Goal: Task Accomplishment & Management: Complete application form

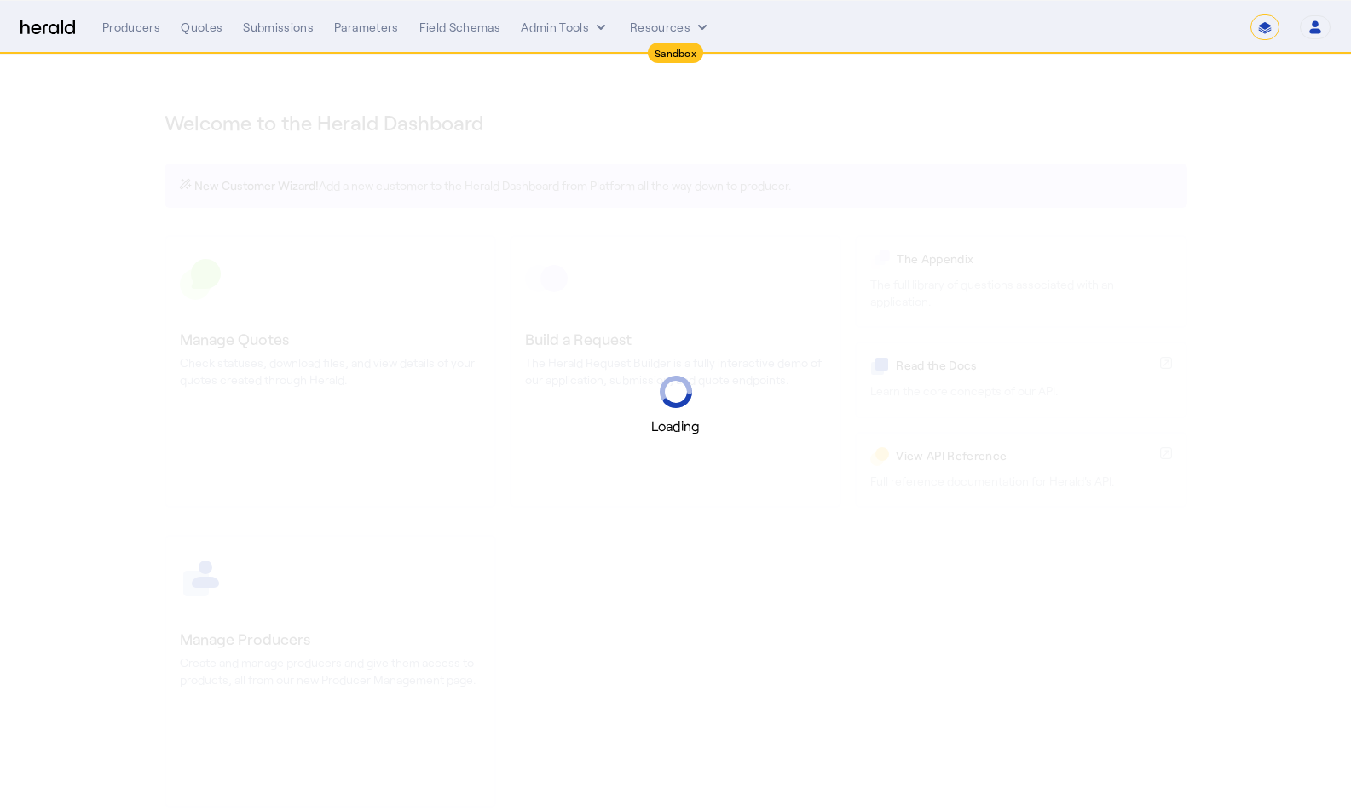
select select "*******"
select select "pfm_2v8p_herald_api"
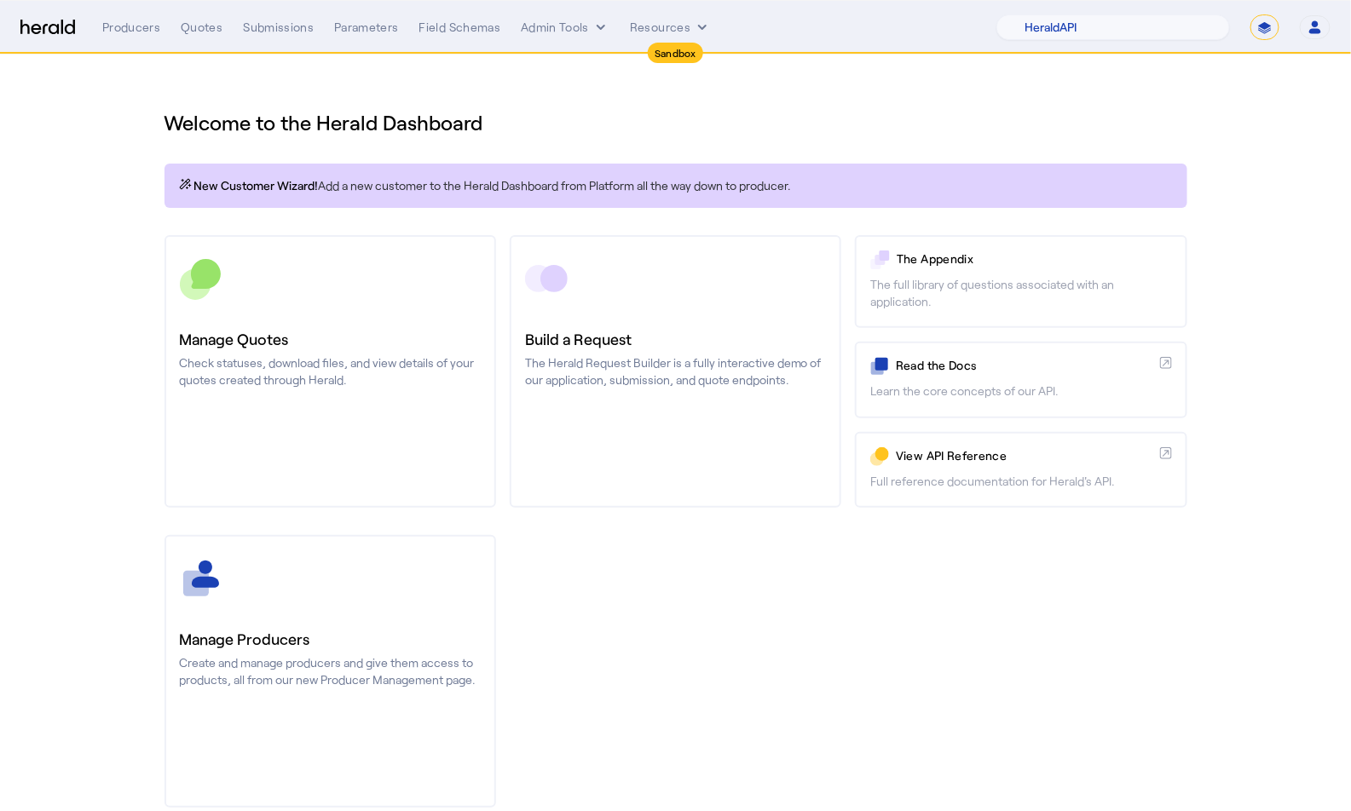
click at [1272, 30] on select "**********" at bounding box center [1264, 27] width 29 height 26
select select "**********"
click at [1252, 14] on select "**********" at bounding box center [1264, 27] width 29 height 26
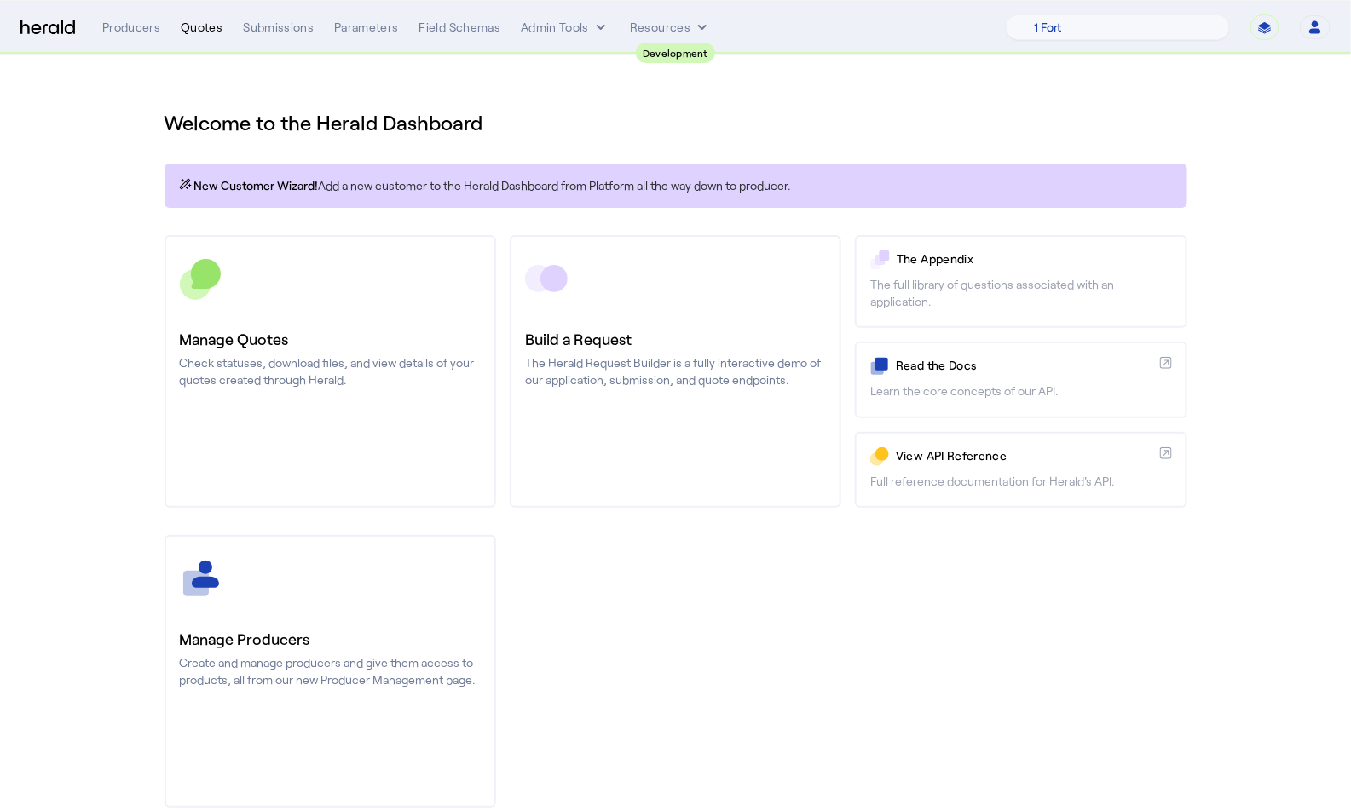
click at [200, 26] on div "Quotes" at bounding box center [202, 27] width 42 height 17
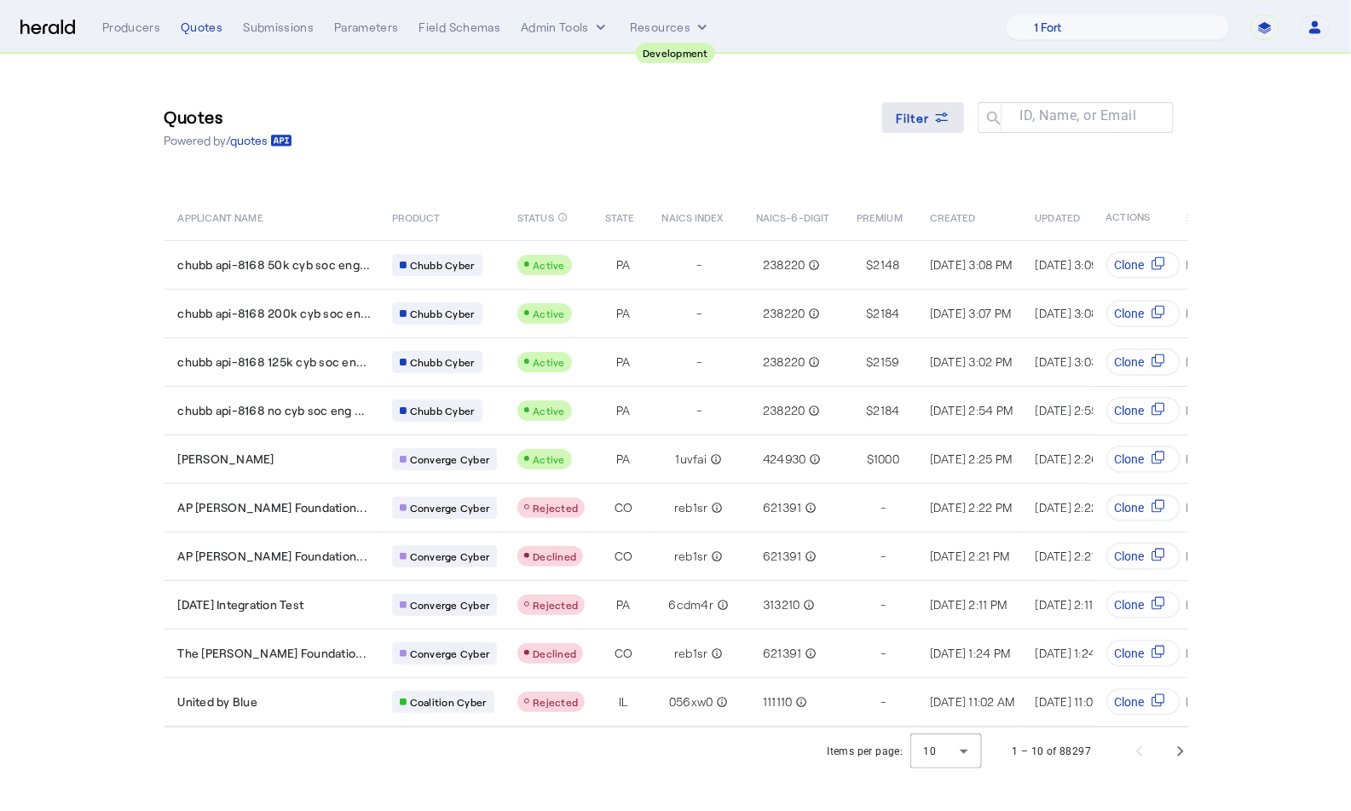
click at [919, 117] on span "Filter" at bounding box center [913, 118] width 34 height 18
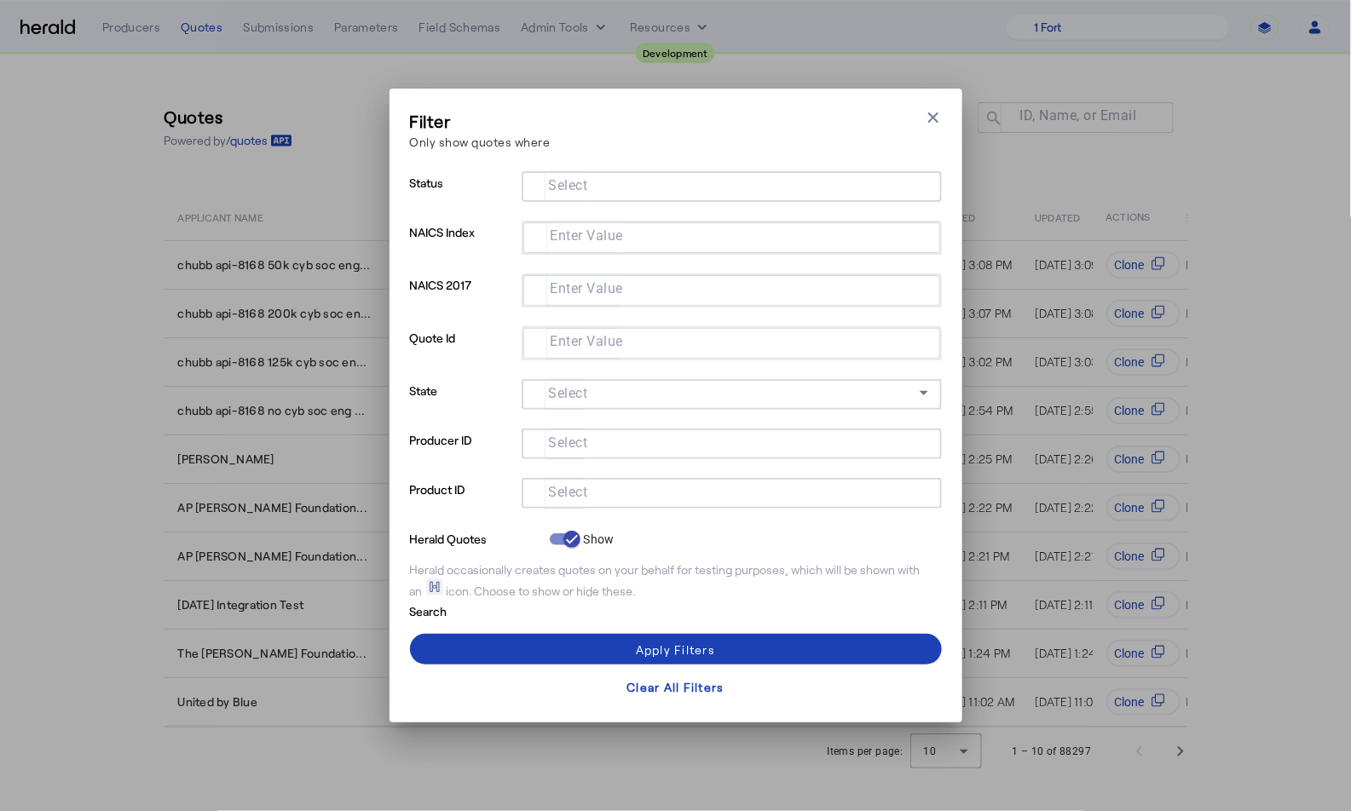
click at [610, 491] on input "Select" at bounding box center [728, 491] width 386 height 20
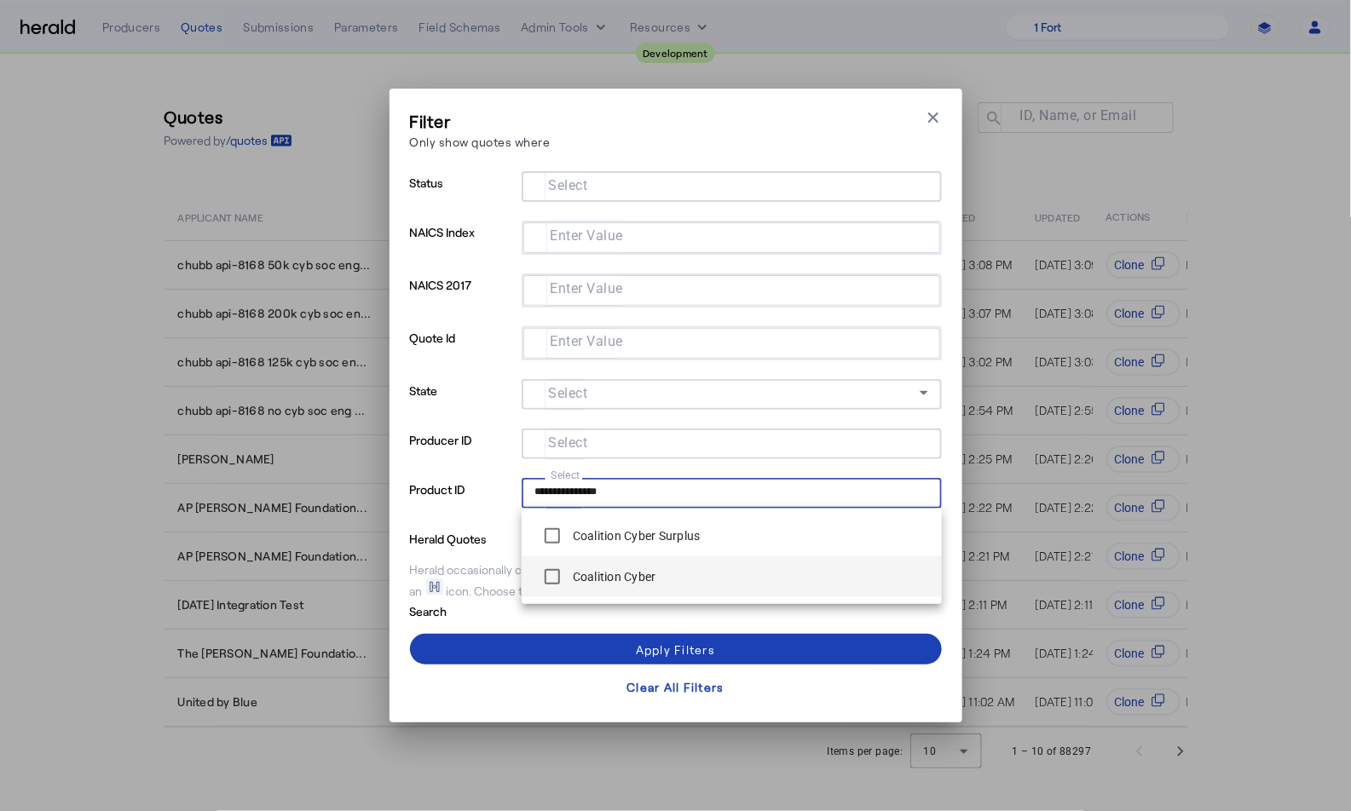
type input "**********"
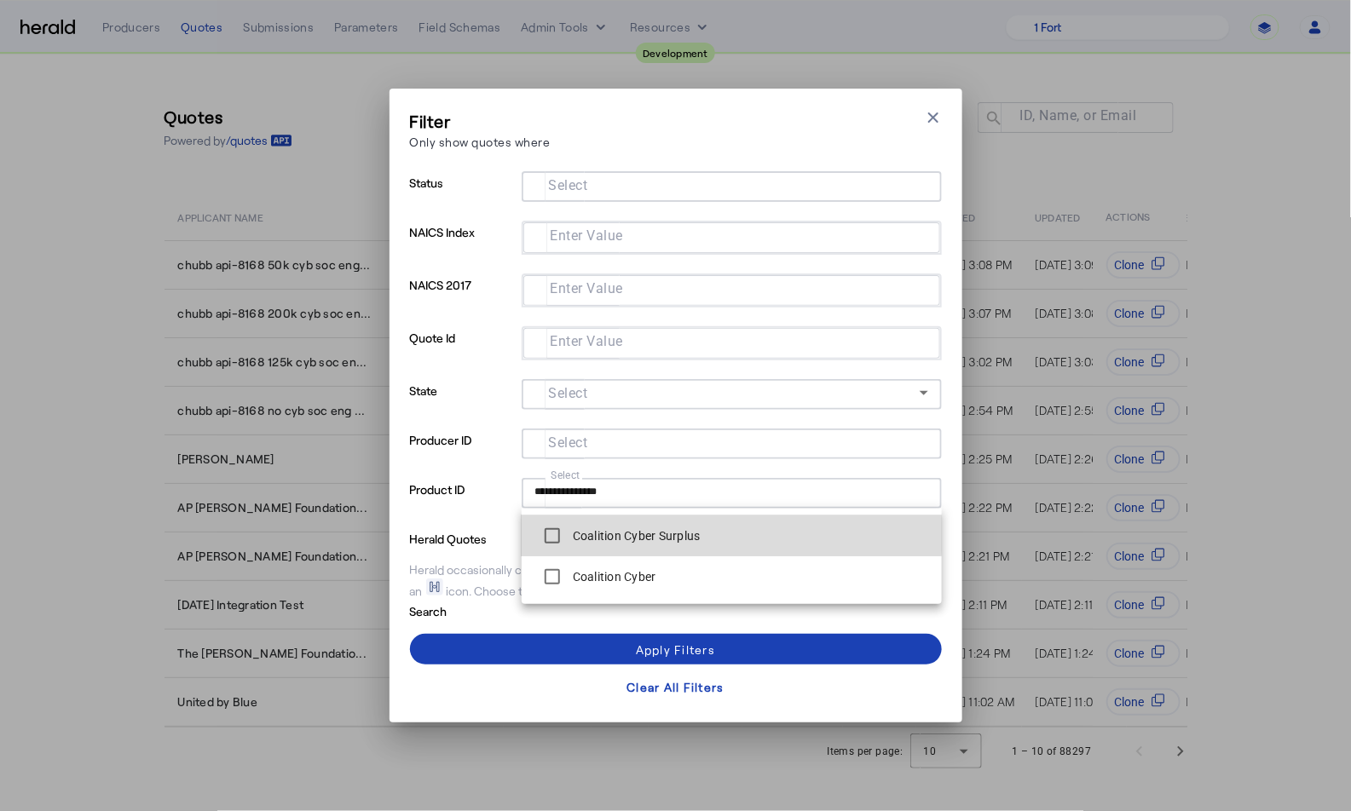
click at [695, 535] on label "Coalition Cyber Surplus" at bounding box center [634, 535] width 131 height 17
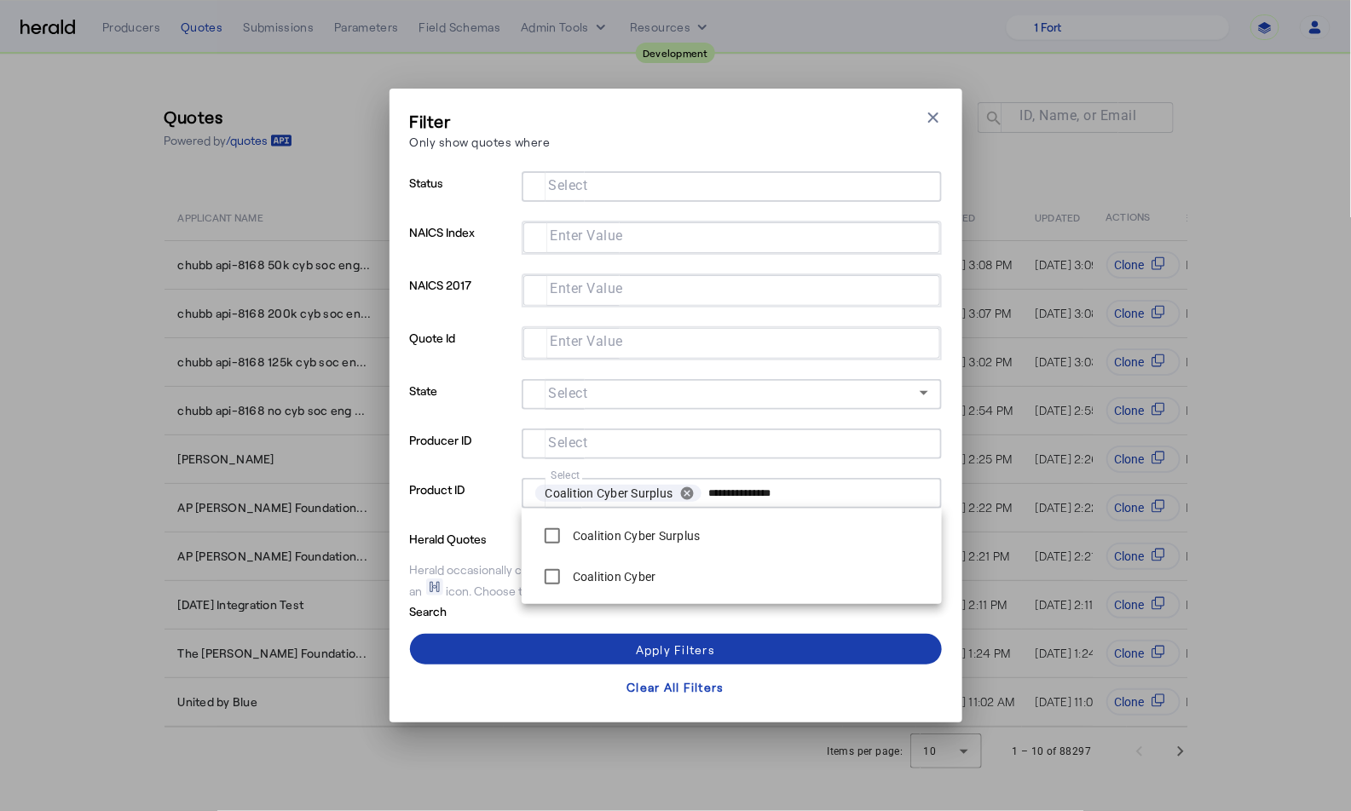
click at [700, 644] on div "Apply Filters" at bounding box center [675, 650] width 79 height 18
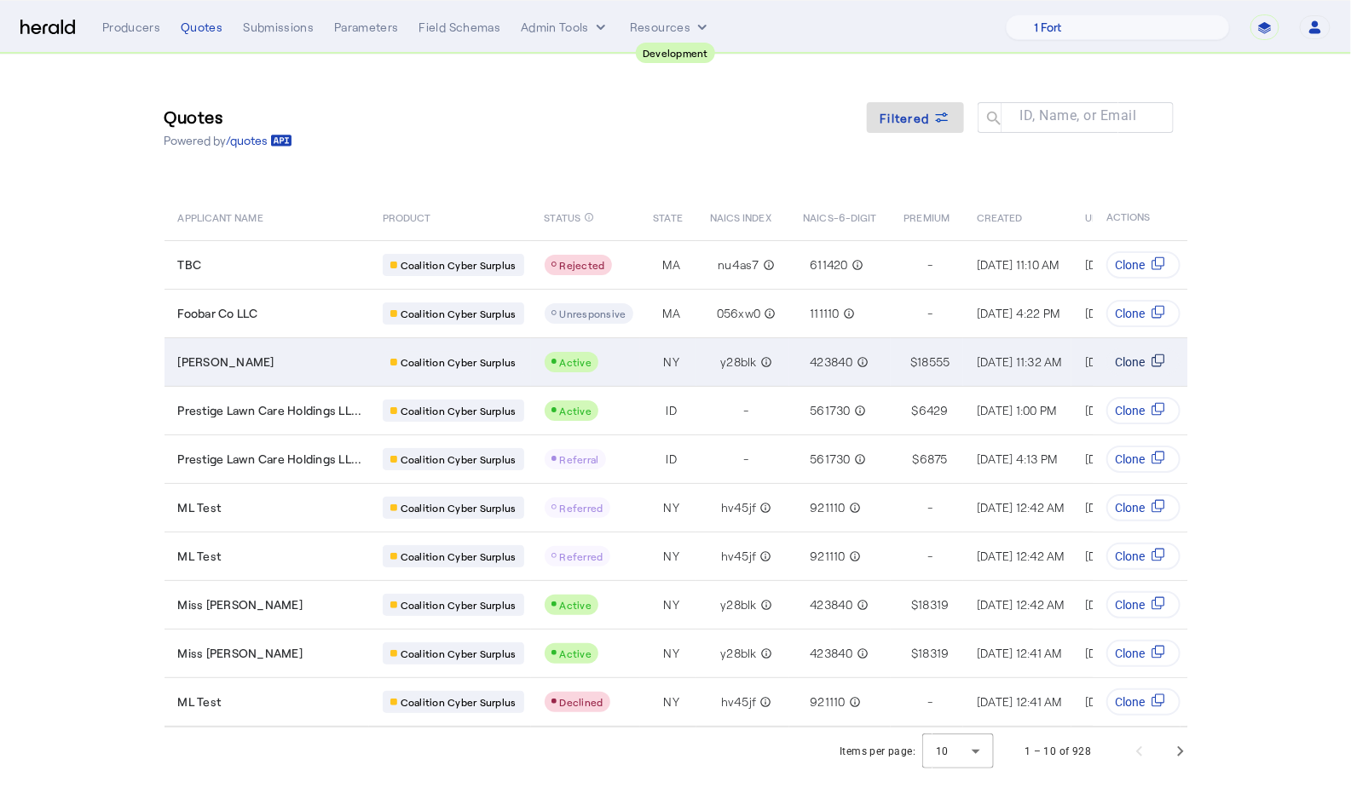
click at [1156, 358] on icon "Table view of all quotes submitted by your platform" at bounding box center [1158, 361] width 14 height 14
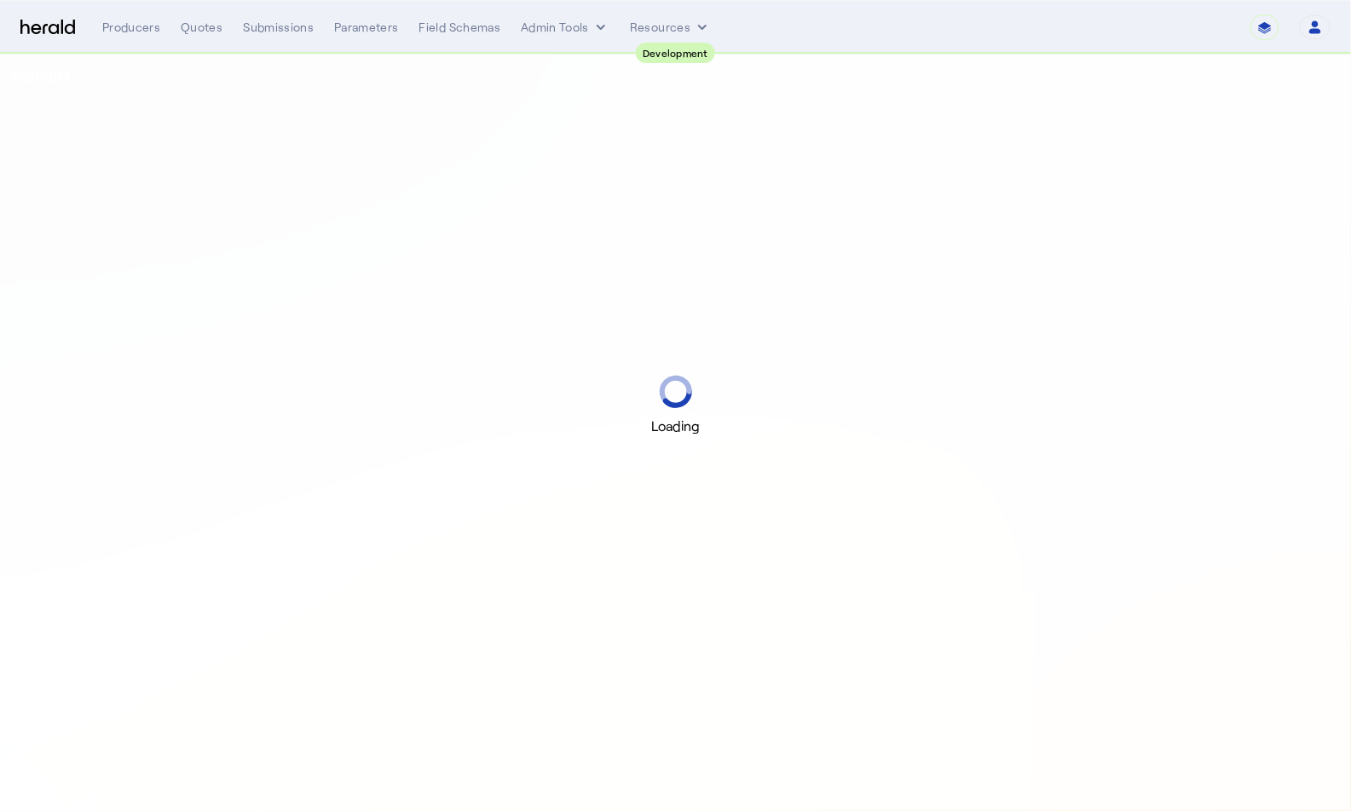
select select "pfm_2v8p_herald_api"
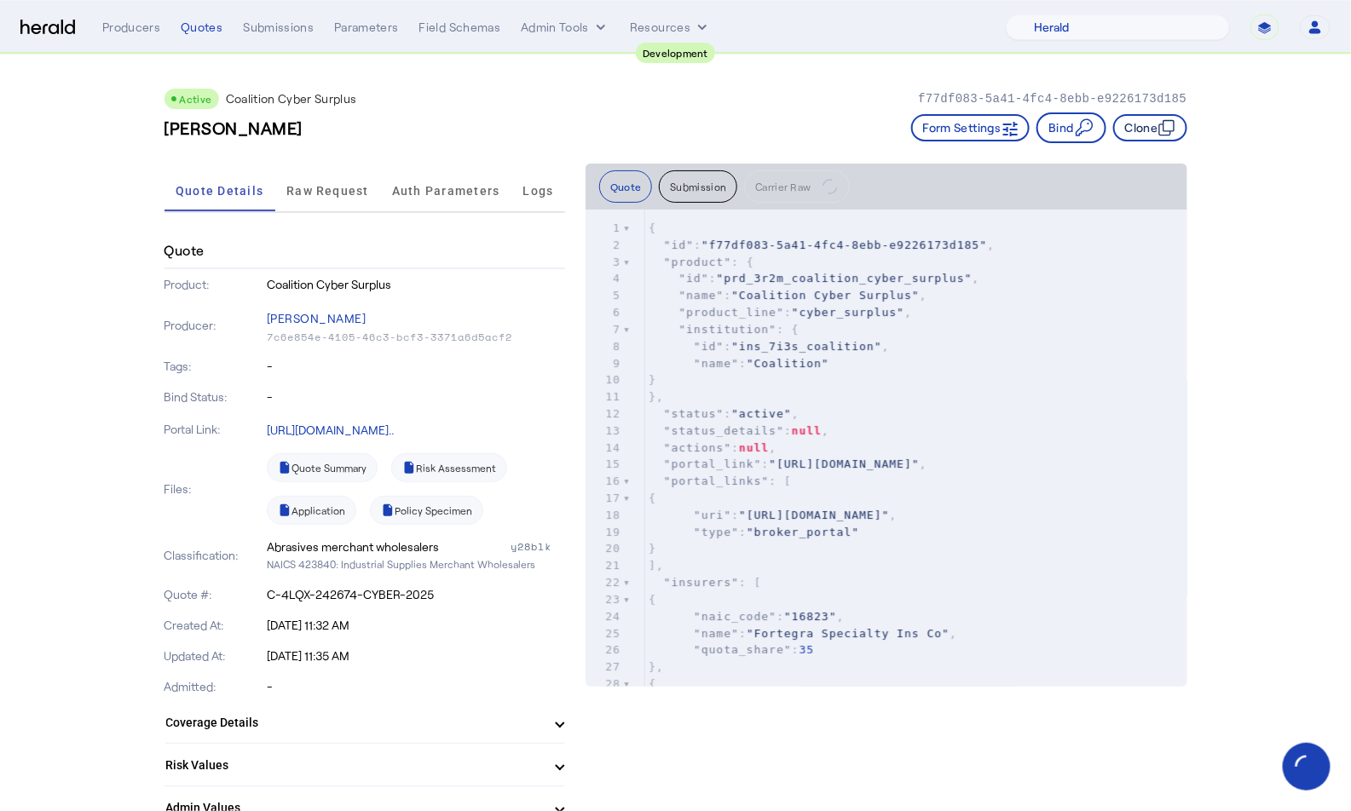
click at [1138, 126] on button "Clone" at bounding box center [1150, 127] width 74 height 27
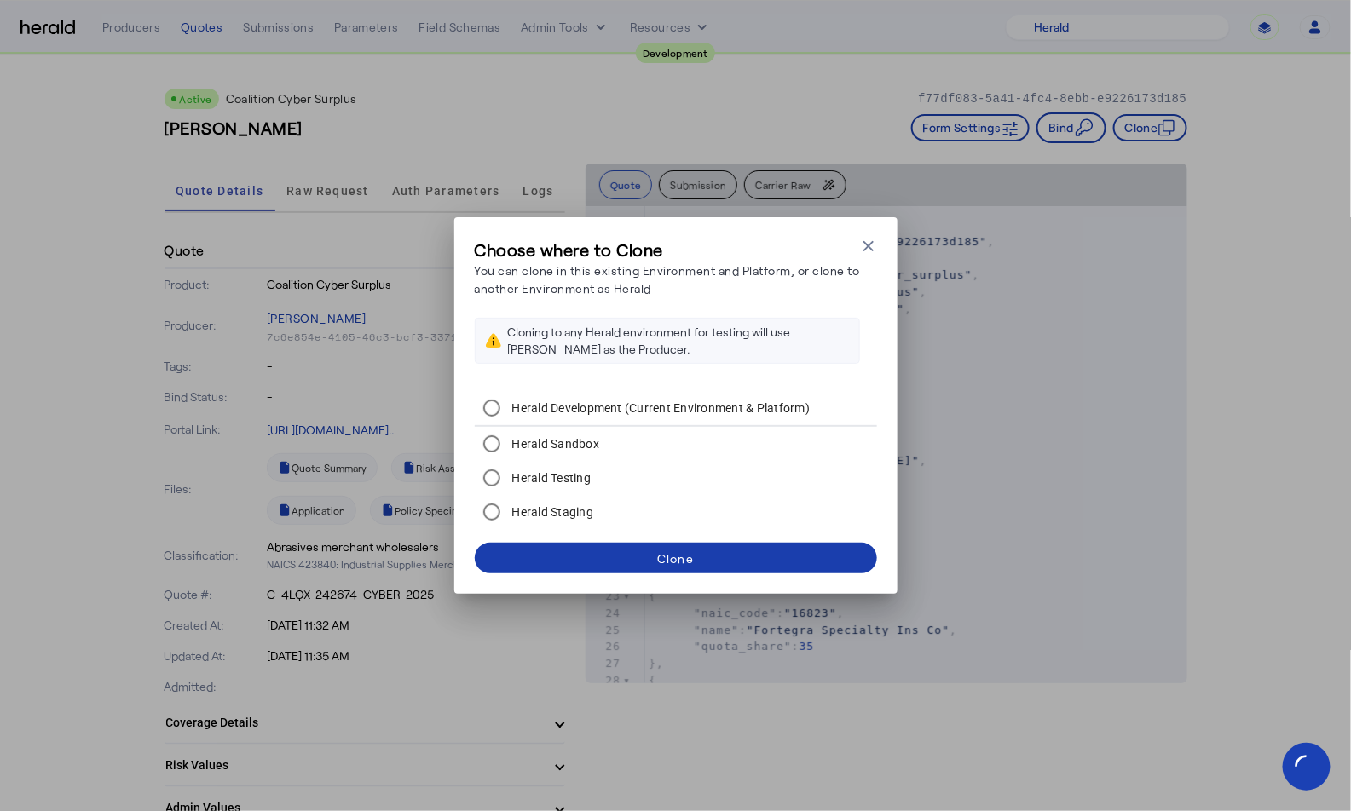
click at [633, 556] on span at bounding box center [676, 558] width 402 height 41
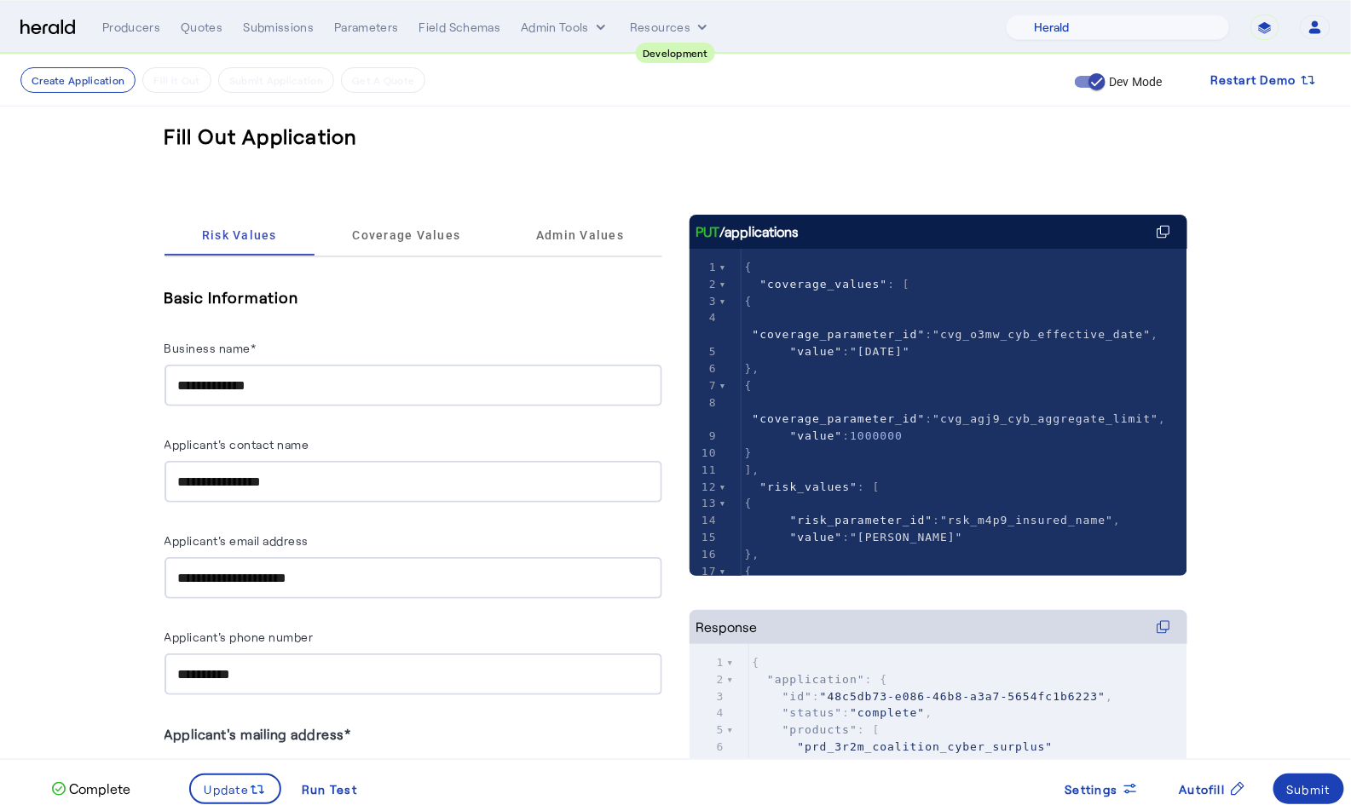
drag, startPoint x: 294, startPoint y: 388, endPoint x: 129, endPoint y: 385, distance: 165.3
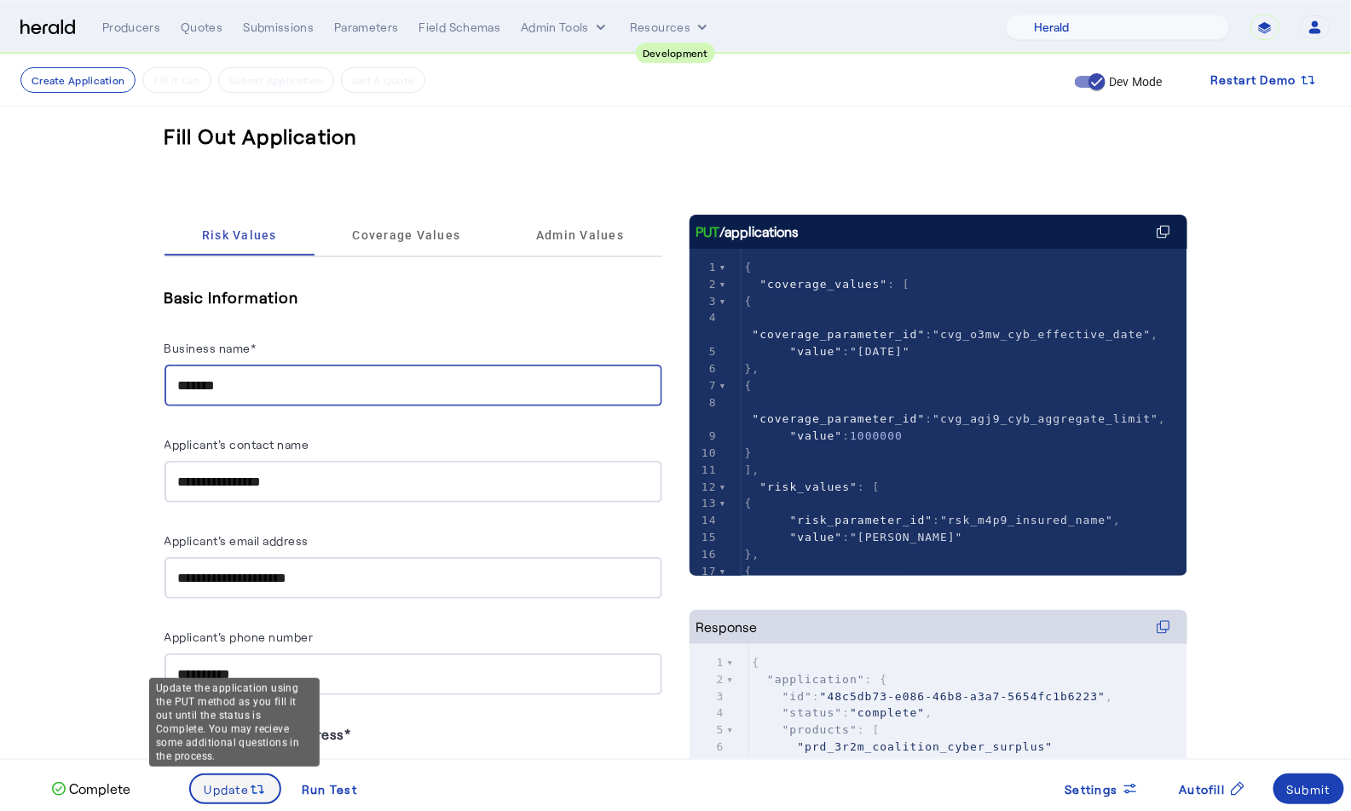
type input "*******"
click at [256, 793] on icon at bounding box center [254, 790] width 7 height 9
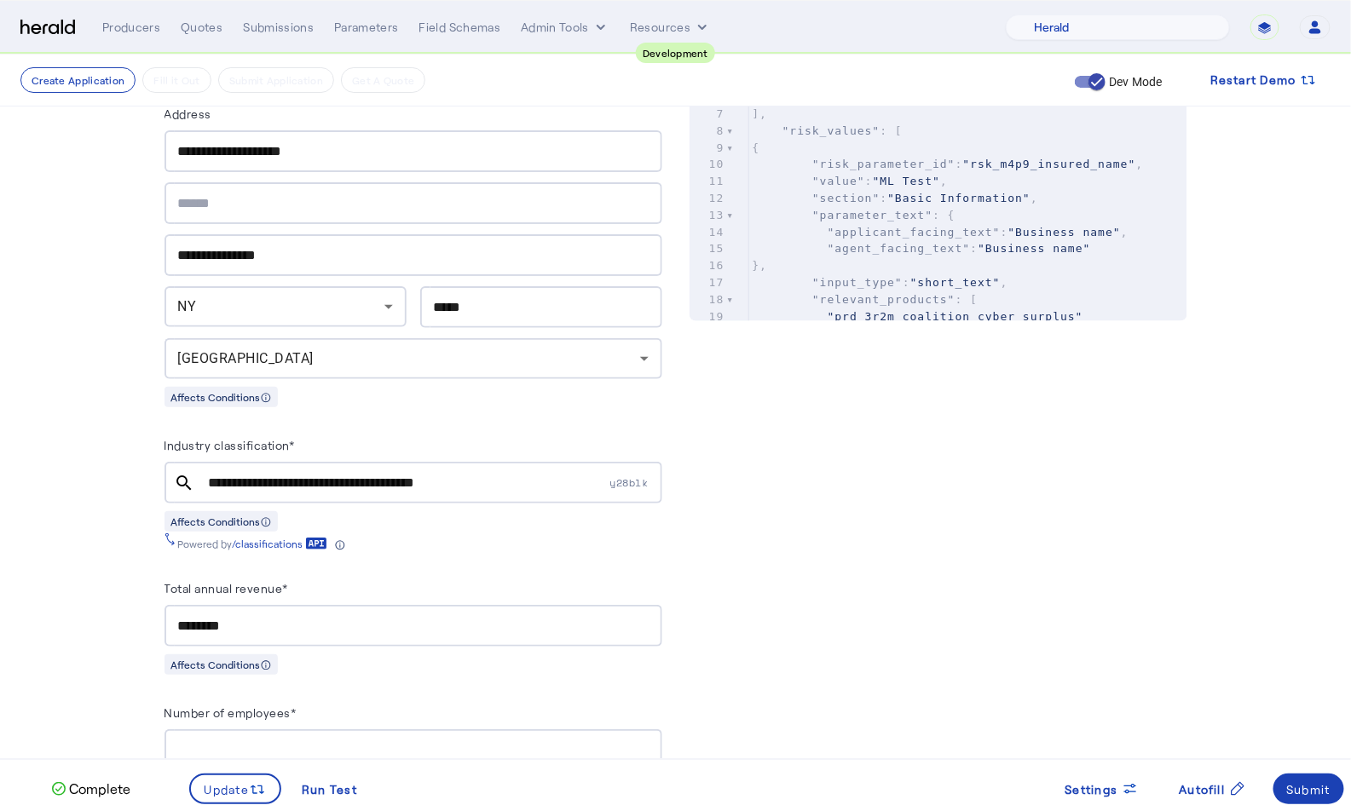
scroll to position [653, 0]
click at [281, 470] on input "**********" at bounding box center [408, 480] width 398 height 20
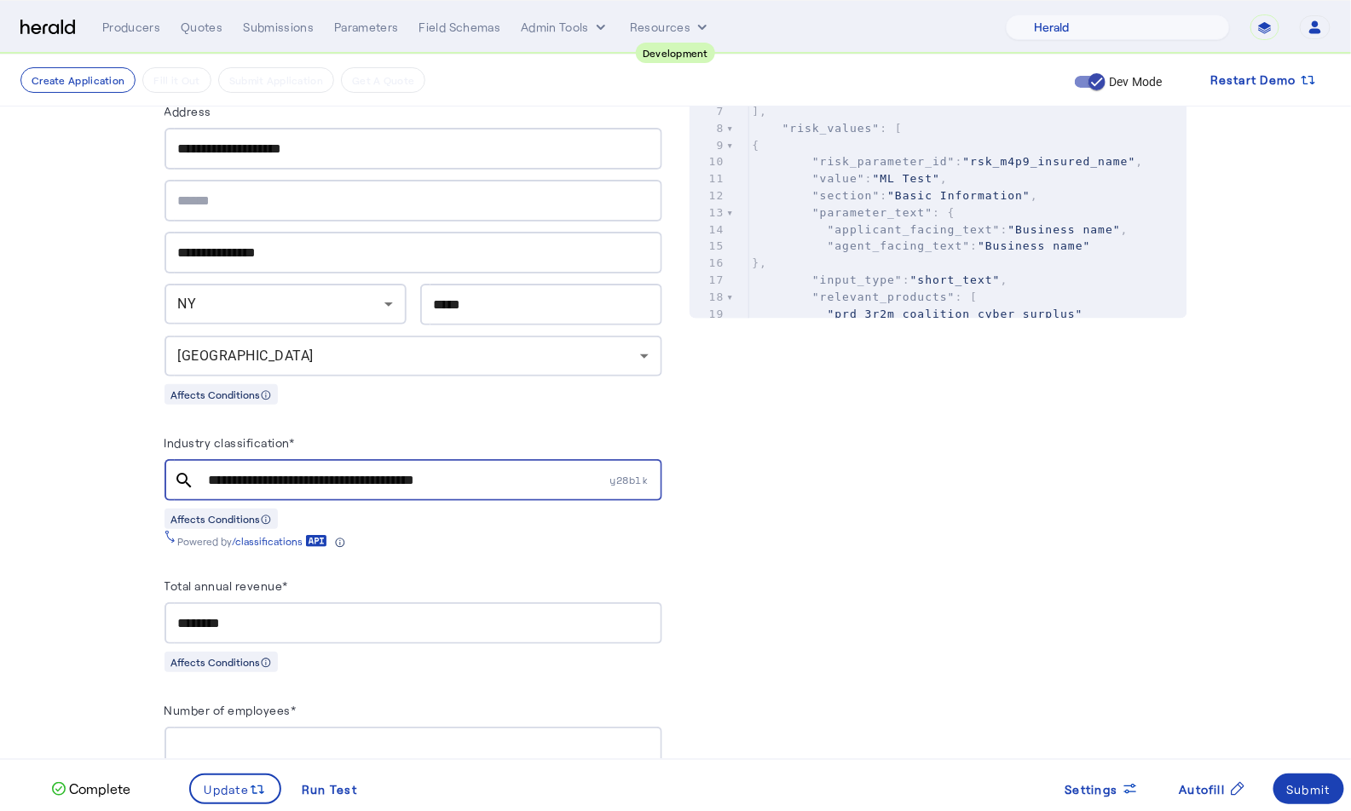
paste input "text"
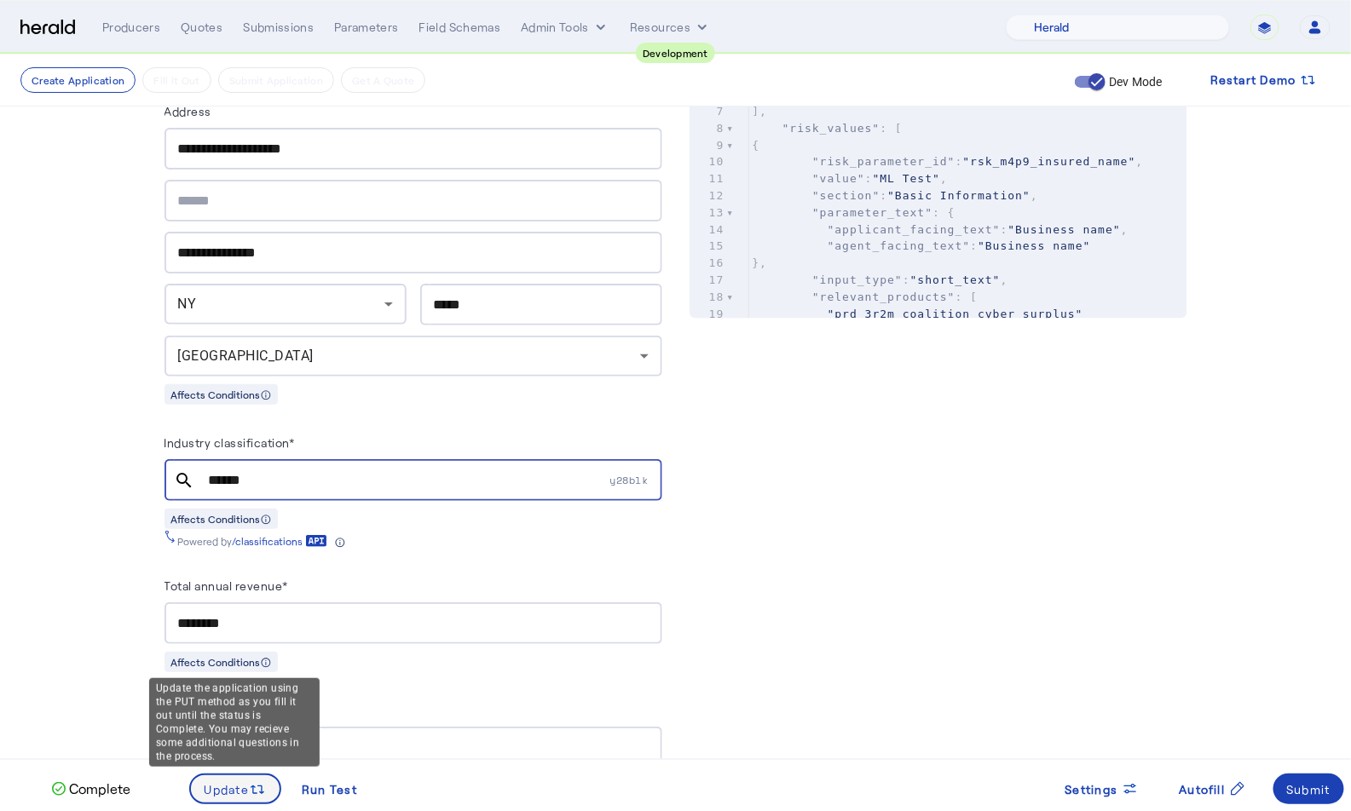
type input "******"
click at [229, 783] on span "Update" at bounding box center [227, 790] width 45 height 18
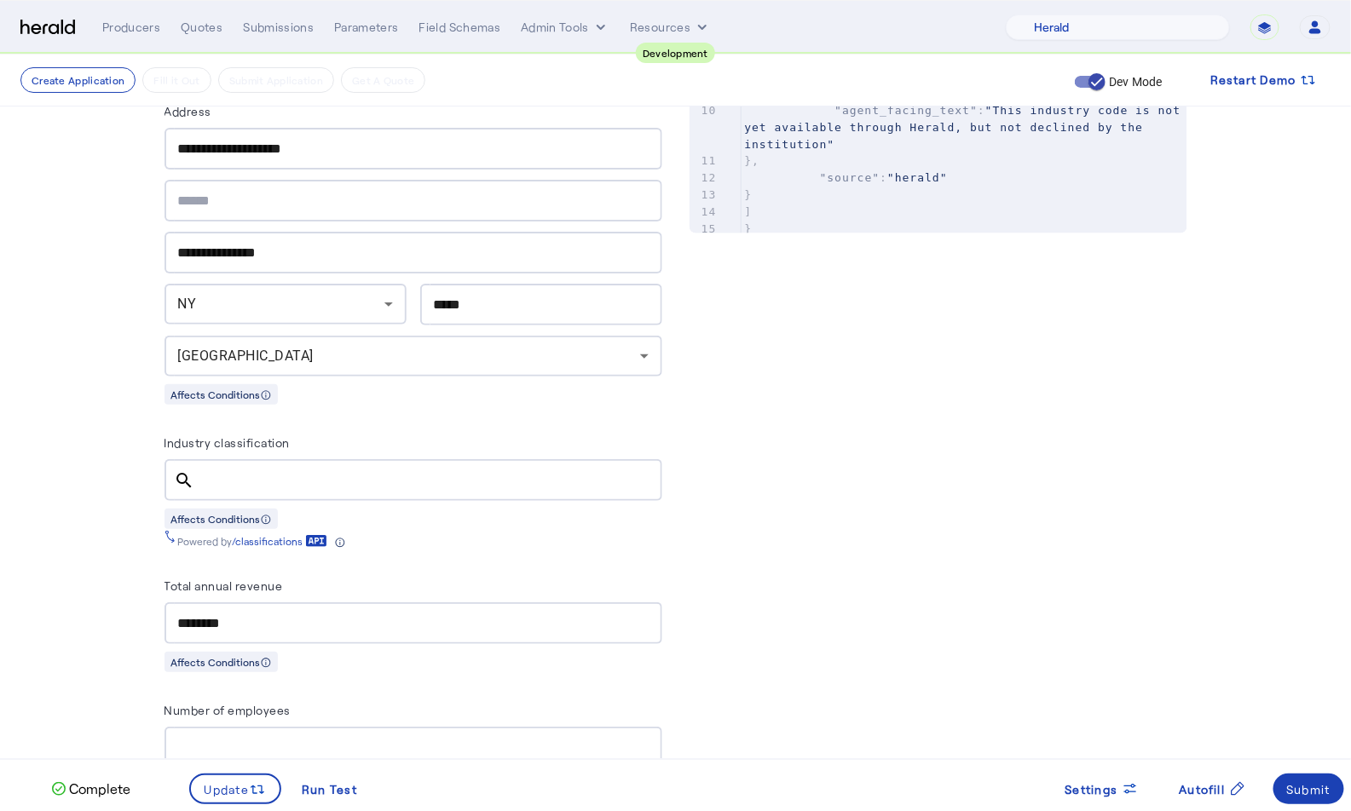
scroll to position [0, 0]
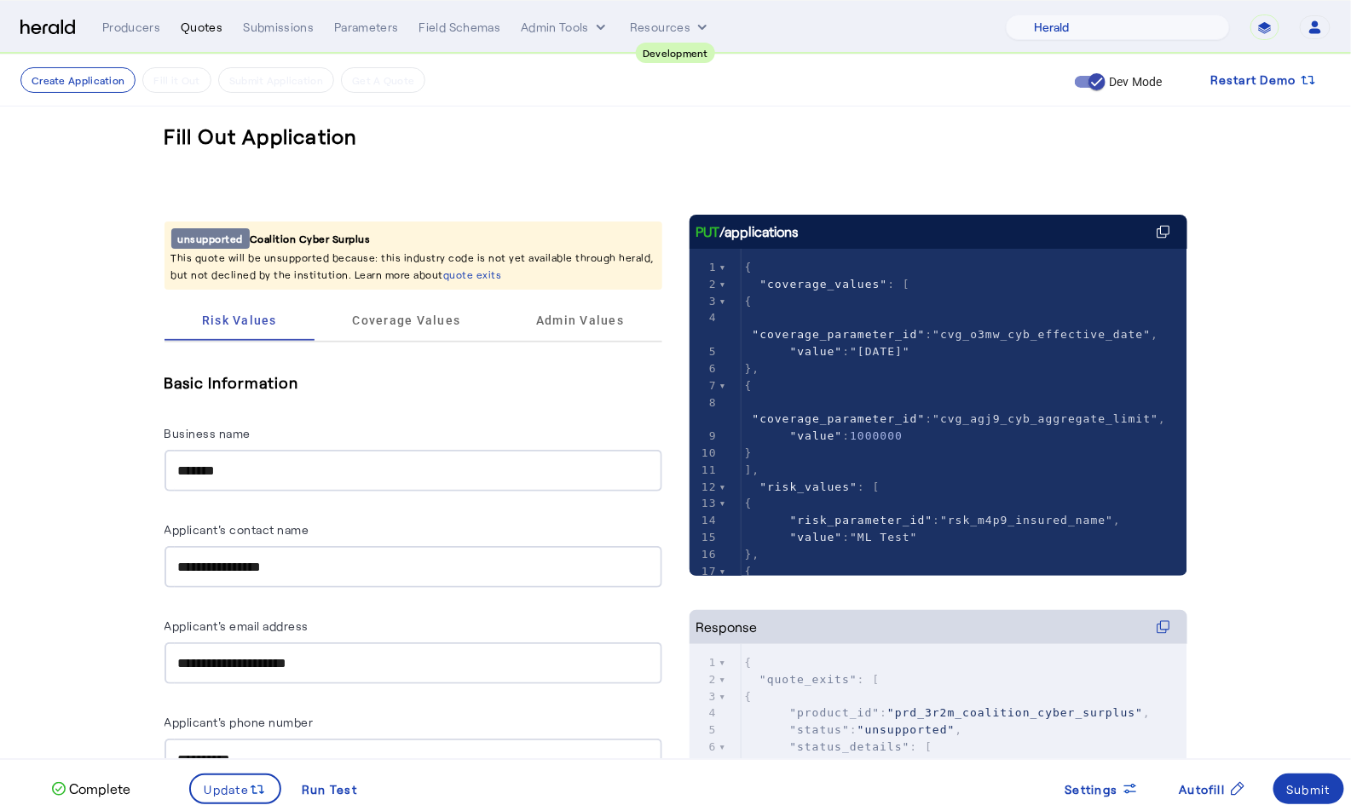
click at [204, 34] on div "Quotes" at bounding box center [202, 27] width 42 height 17
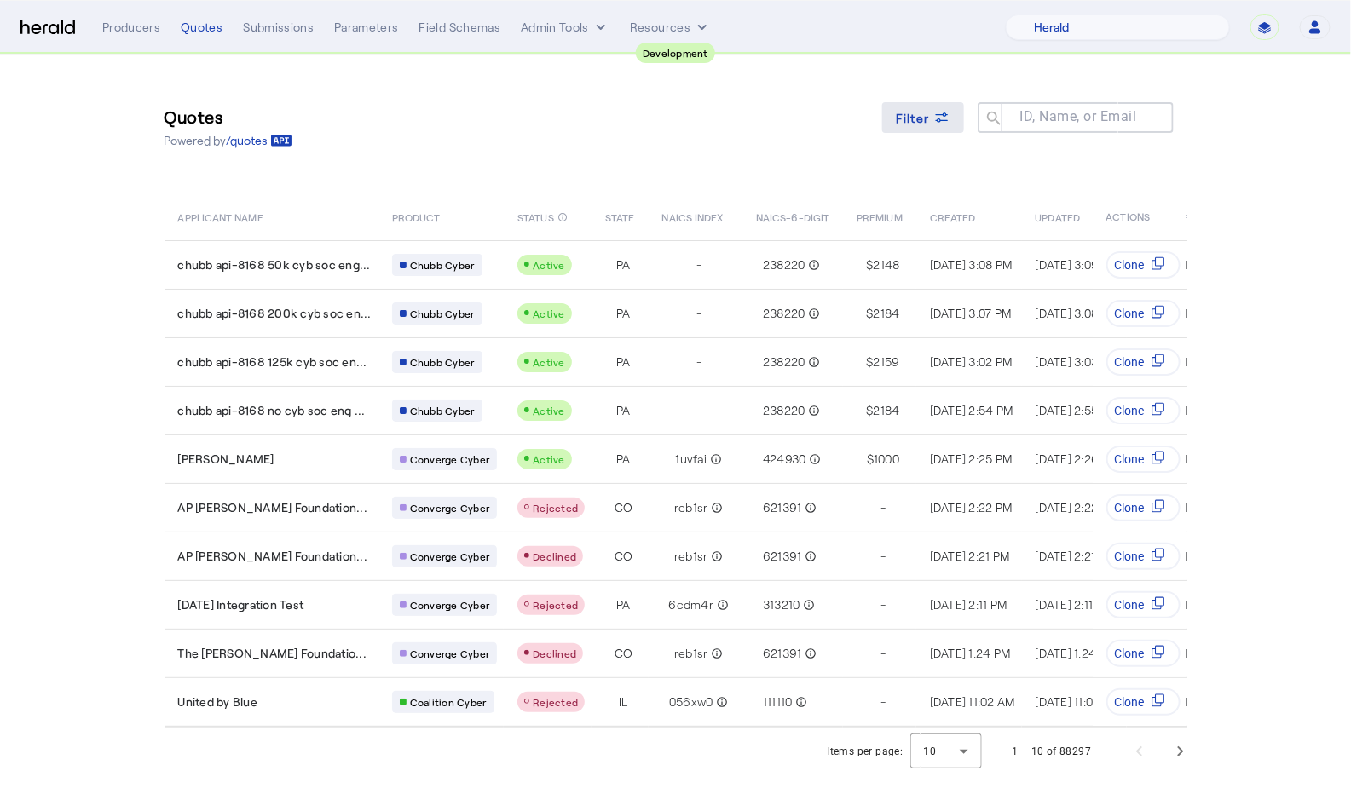
click at [921, 110] on span "Filter" at bounding box center [913, 118] width 34 height 18
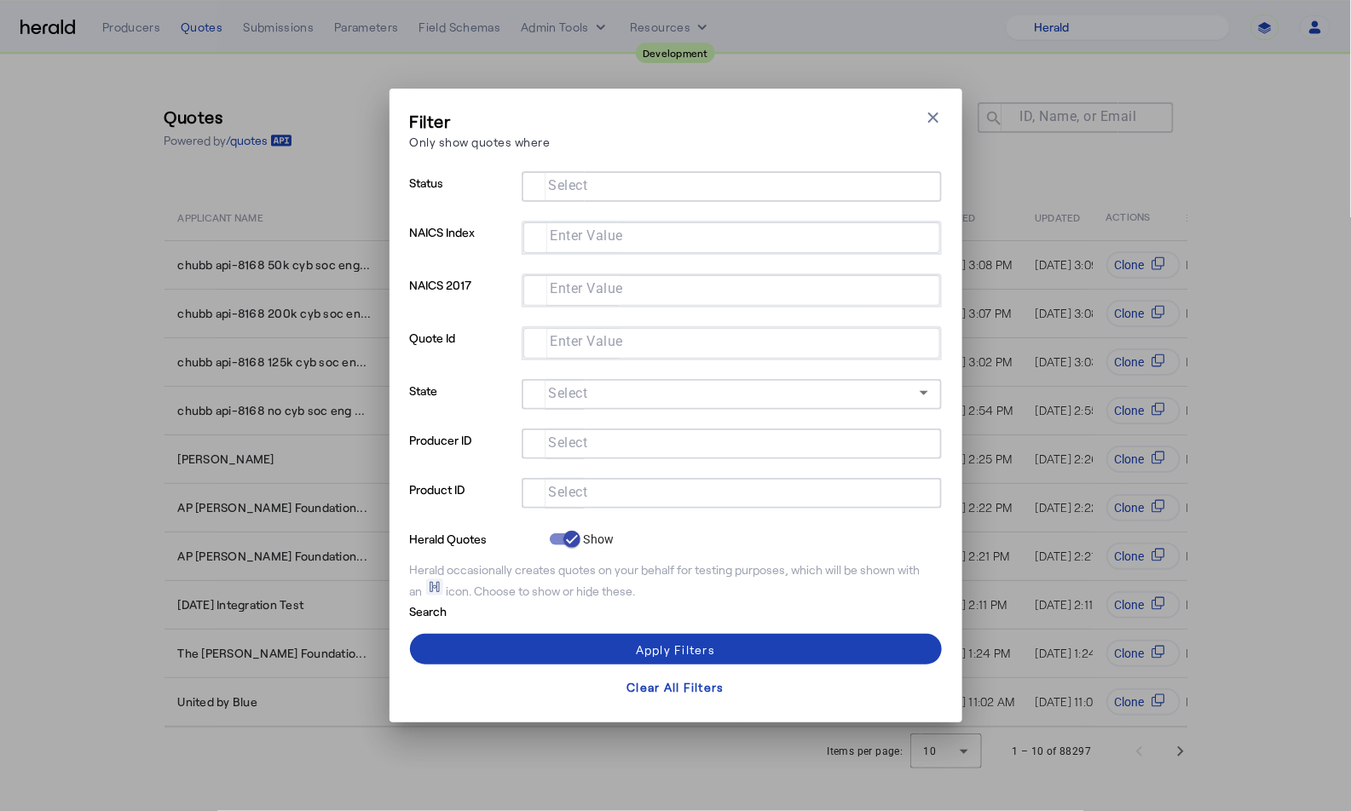
click at [726, 491] on input "Select" at bounding box center [728, 491] width 386 height 20
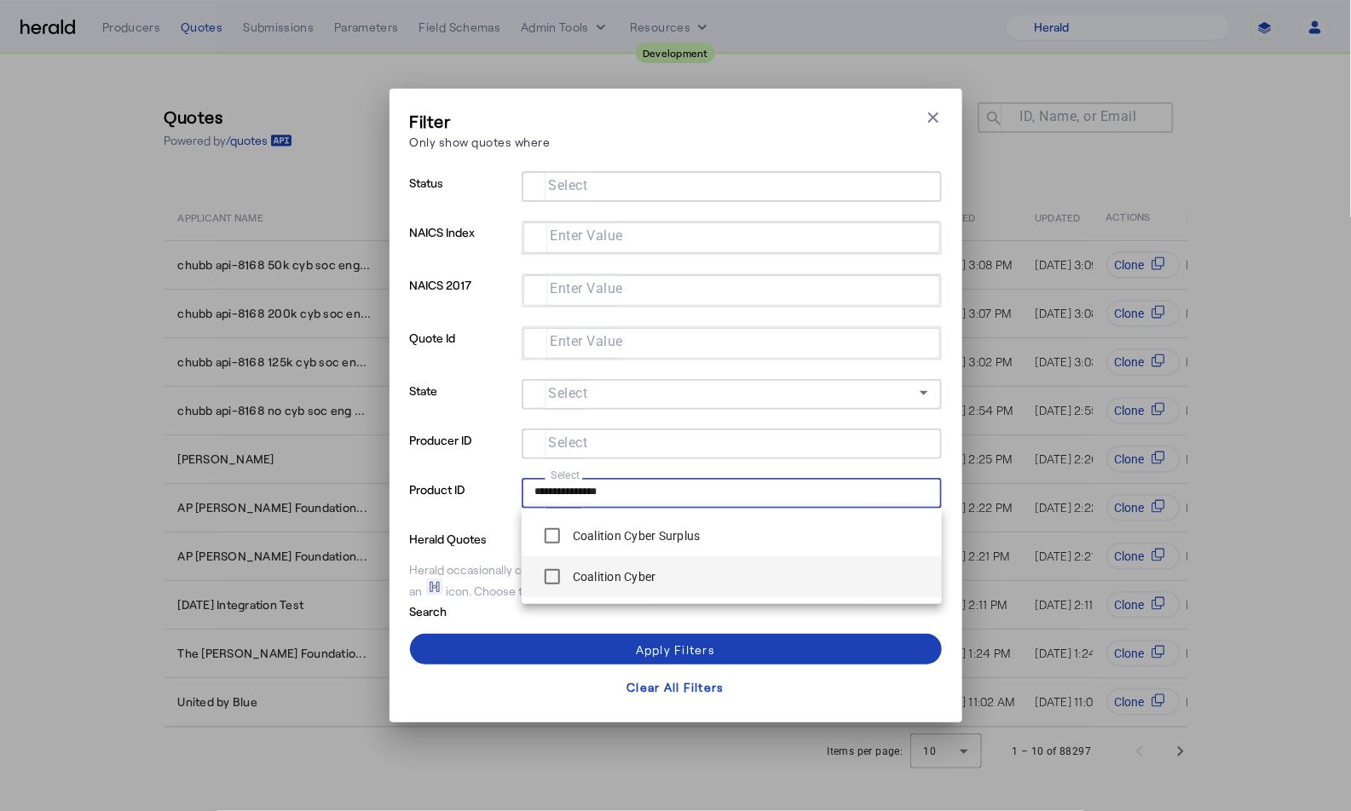
type input "**********"
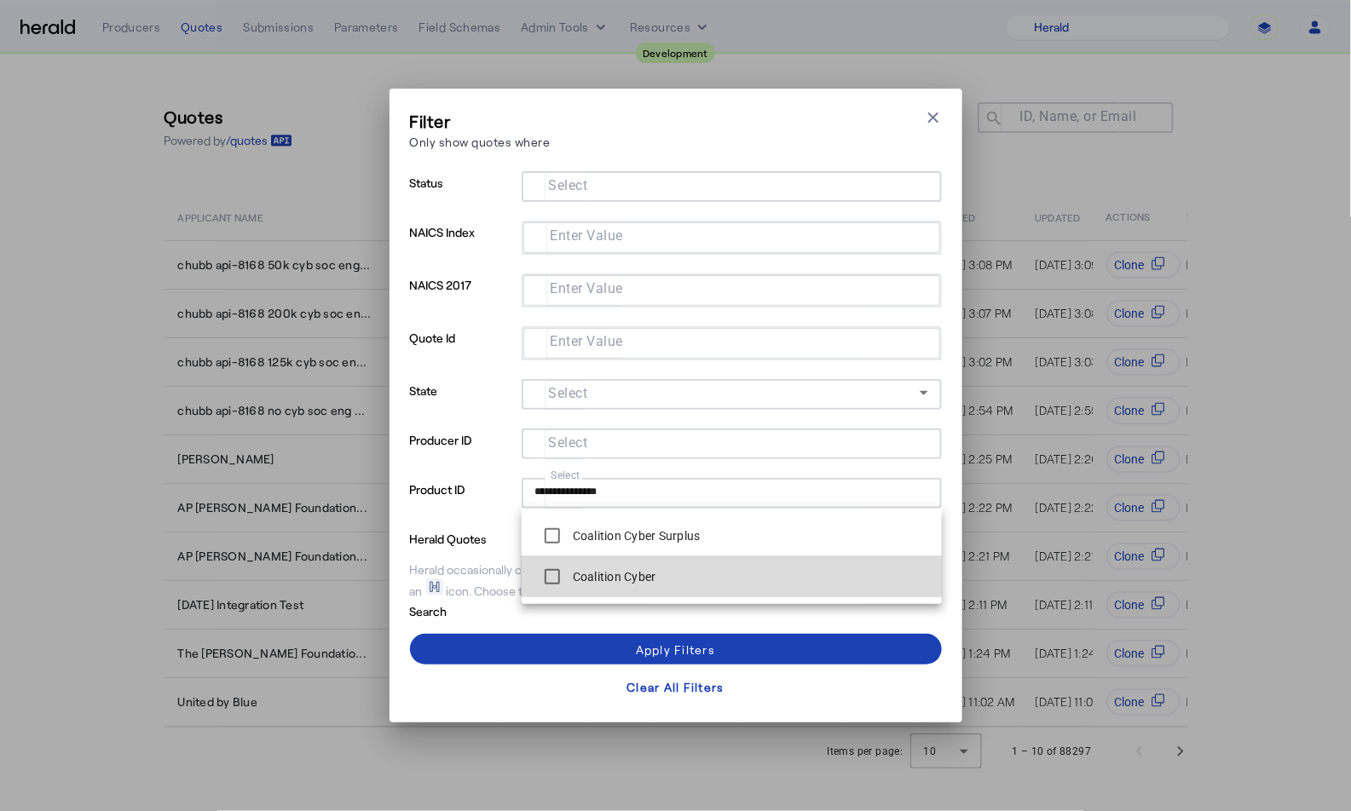
click at [720, 577] on span "Coalition Cyber" at bounding box center [731, 577] width 393 height 34
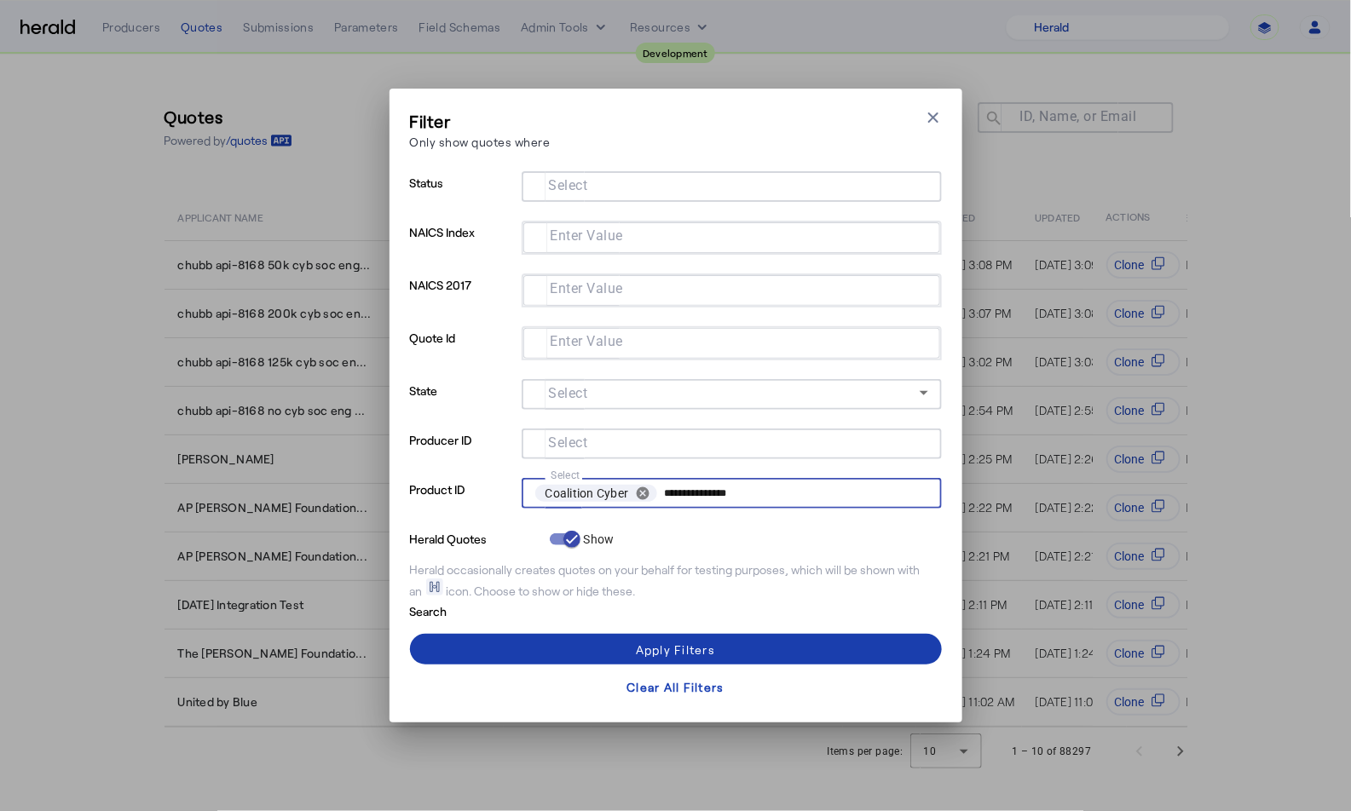
click at [721, 649] on span at bounding box center [676, 649] width 532 height 41
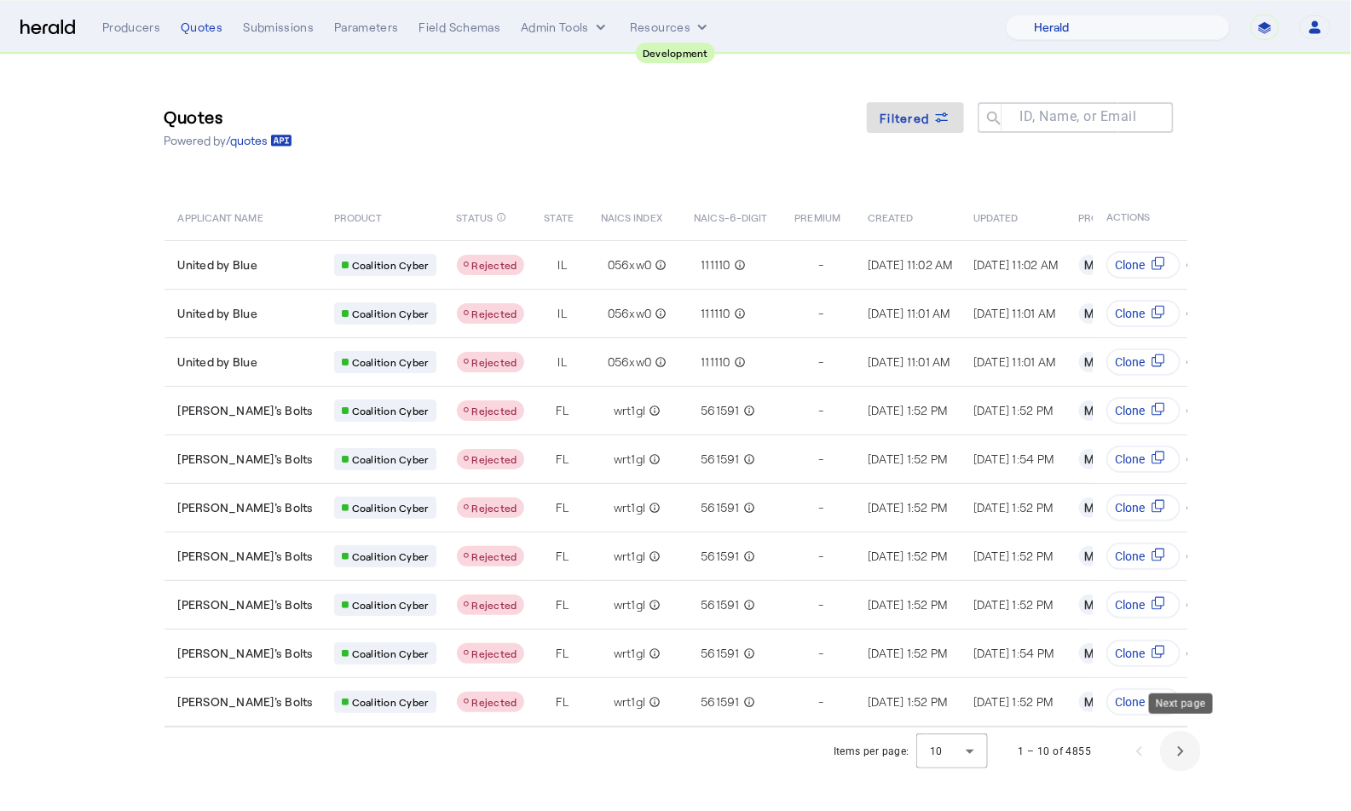
click at [1181, 731] on span "Next page" at bounding box center [1180, 751] width 41 height 41
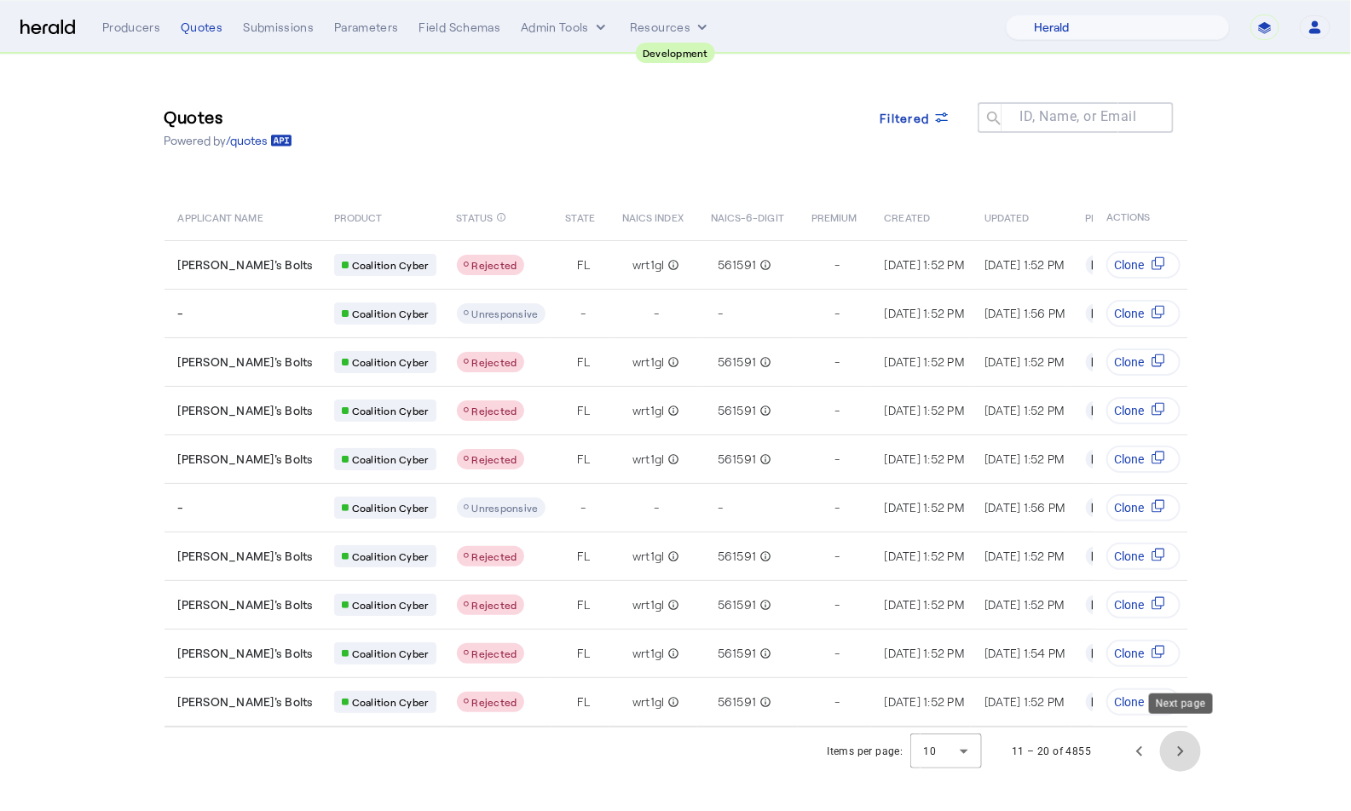
click at [1181, 731] on span "Next page" at bounding box center [1180, 751] width 41 height 41
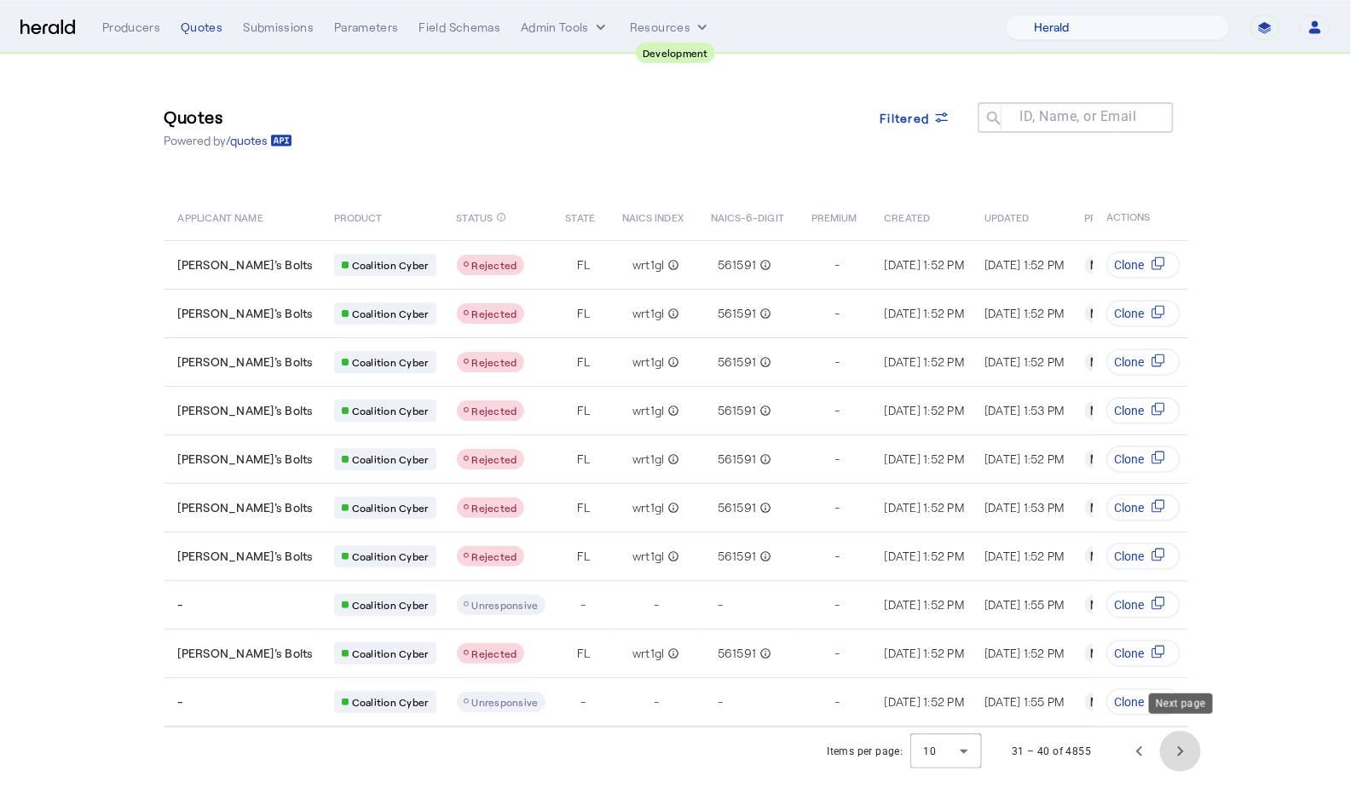
click at [1181, 731] on span "Next page" at bounding box center [1180, 751] width 41 height 41
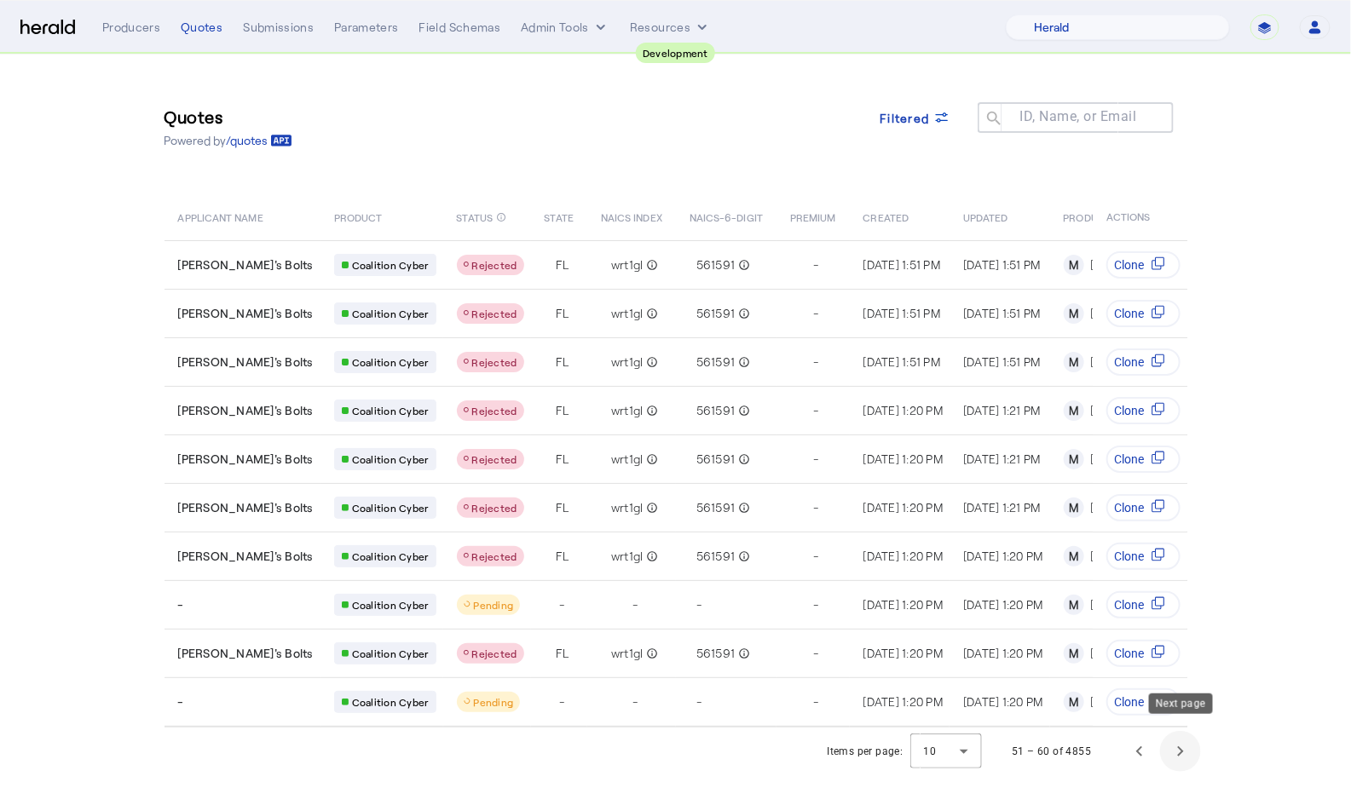
click at [1181, 731] on span "Next page" at bounding box center [1180, 751] width 41 height 41
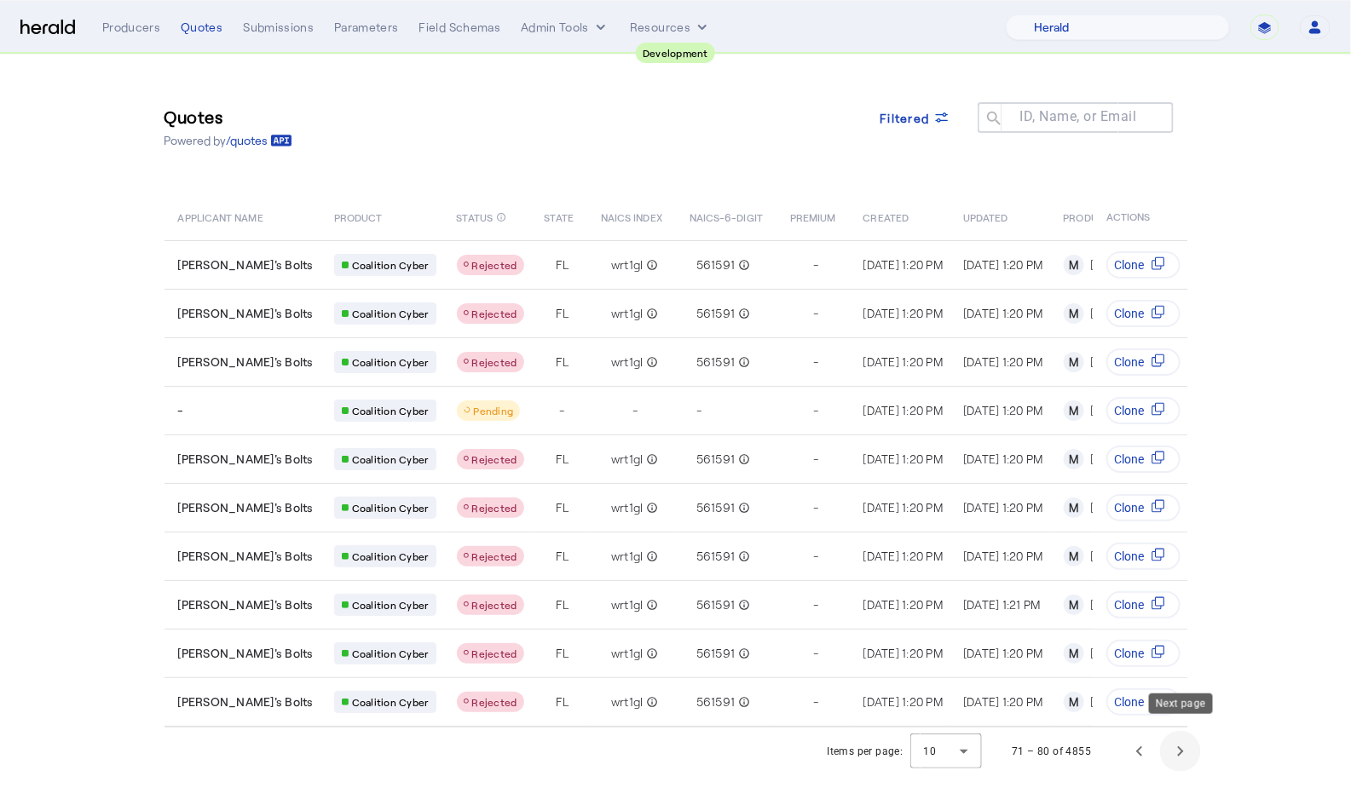
click at [1181, 731] on span "Next page" at bounding box center [1180, 751] width 41 height 41
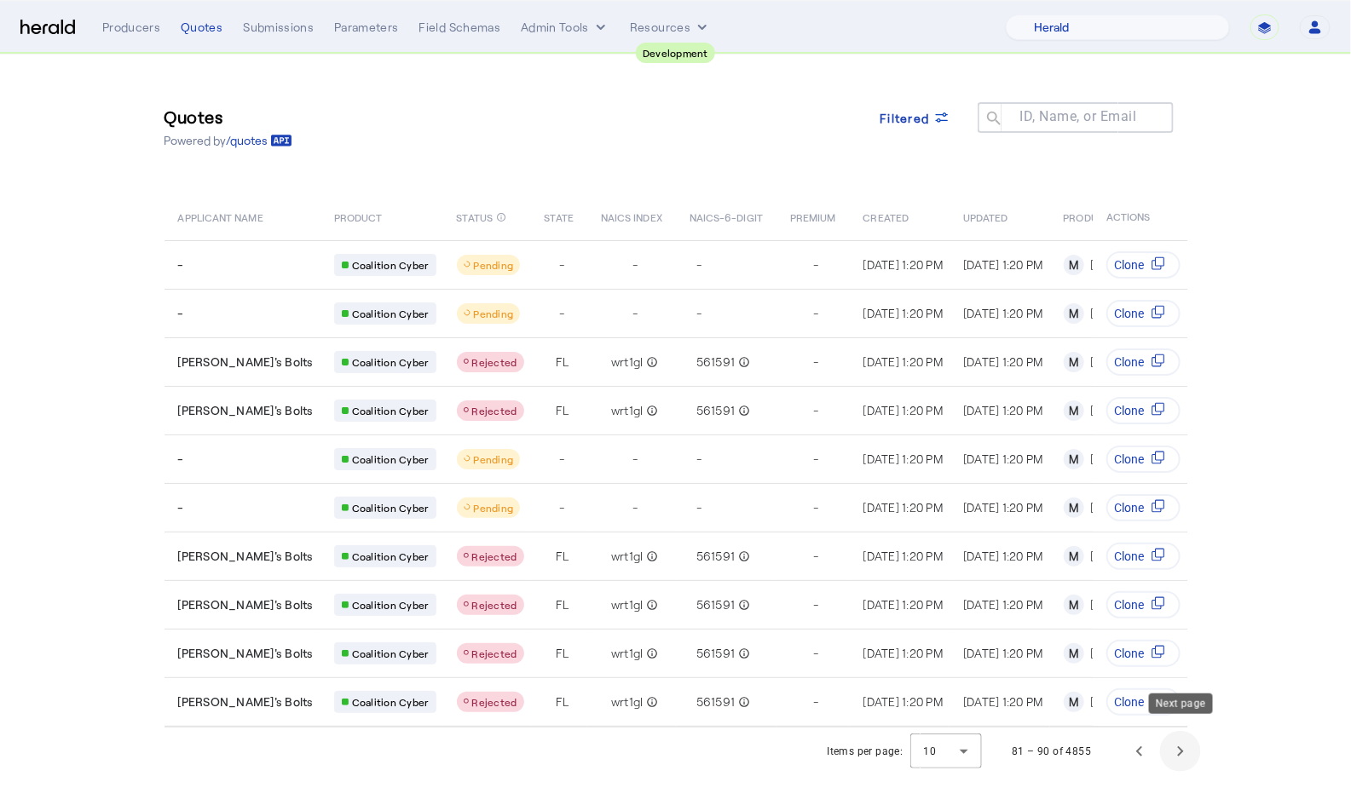
click at [1181, 731] on span "Next page" at bounding box center [1180, 751] width 41 height 41
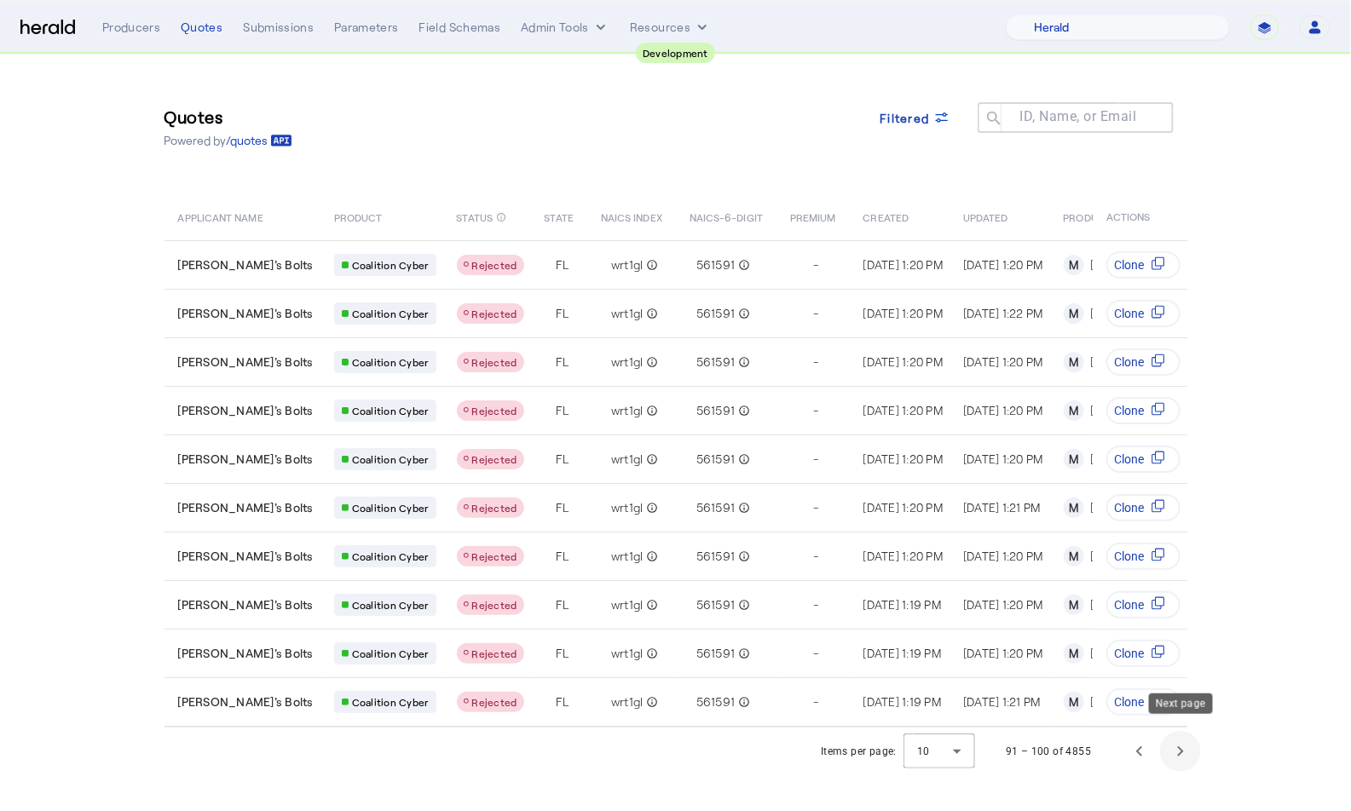
click at [1181, 731] on span "Next page" at bounding box center [1180, 751] width 41 height 41
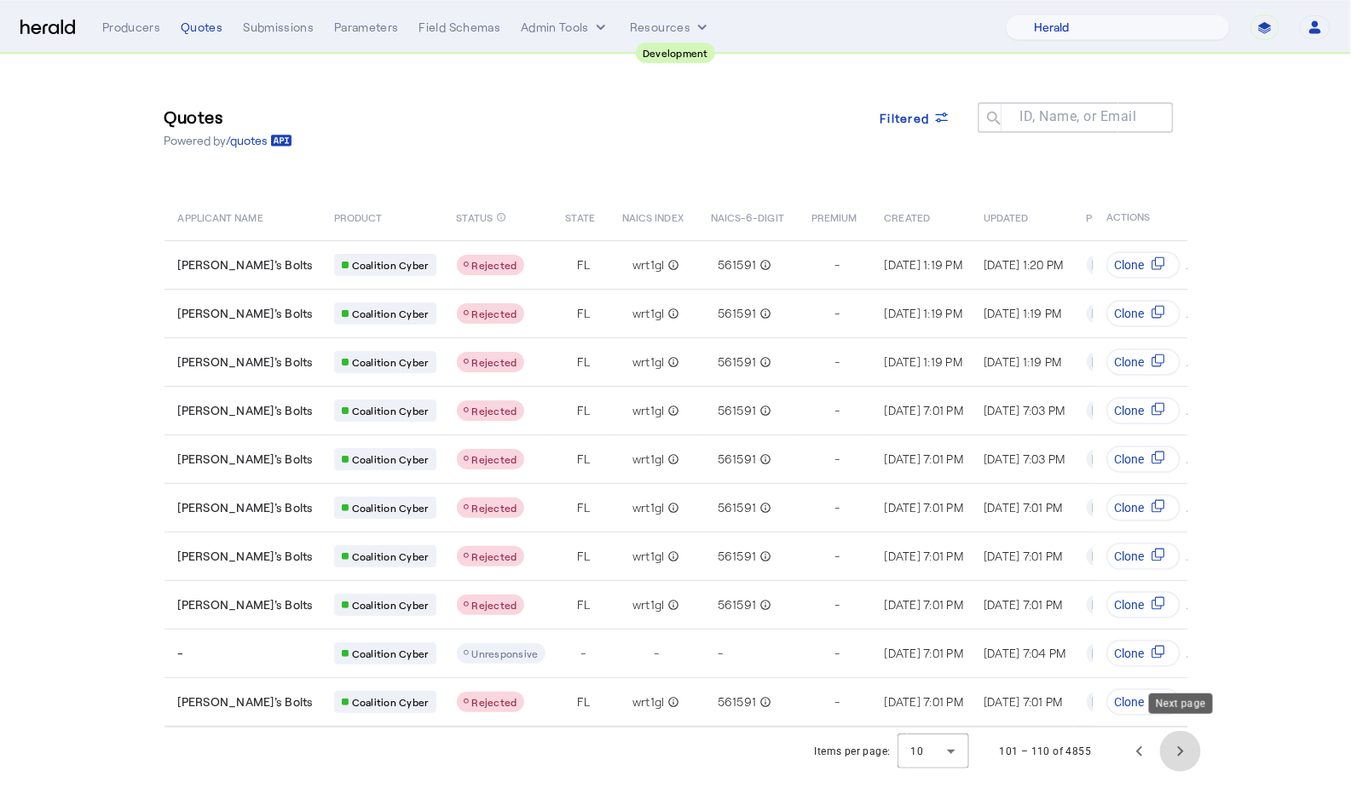
click at [1181, 731] on span "Next page" at bounding box center [1180, 751] width 41 height 41
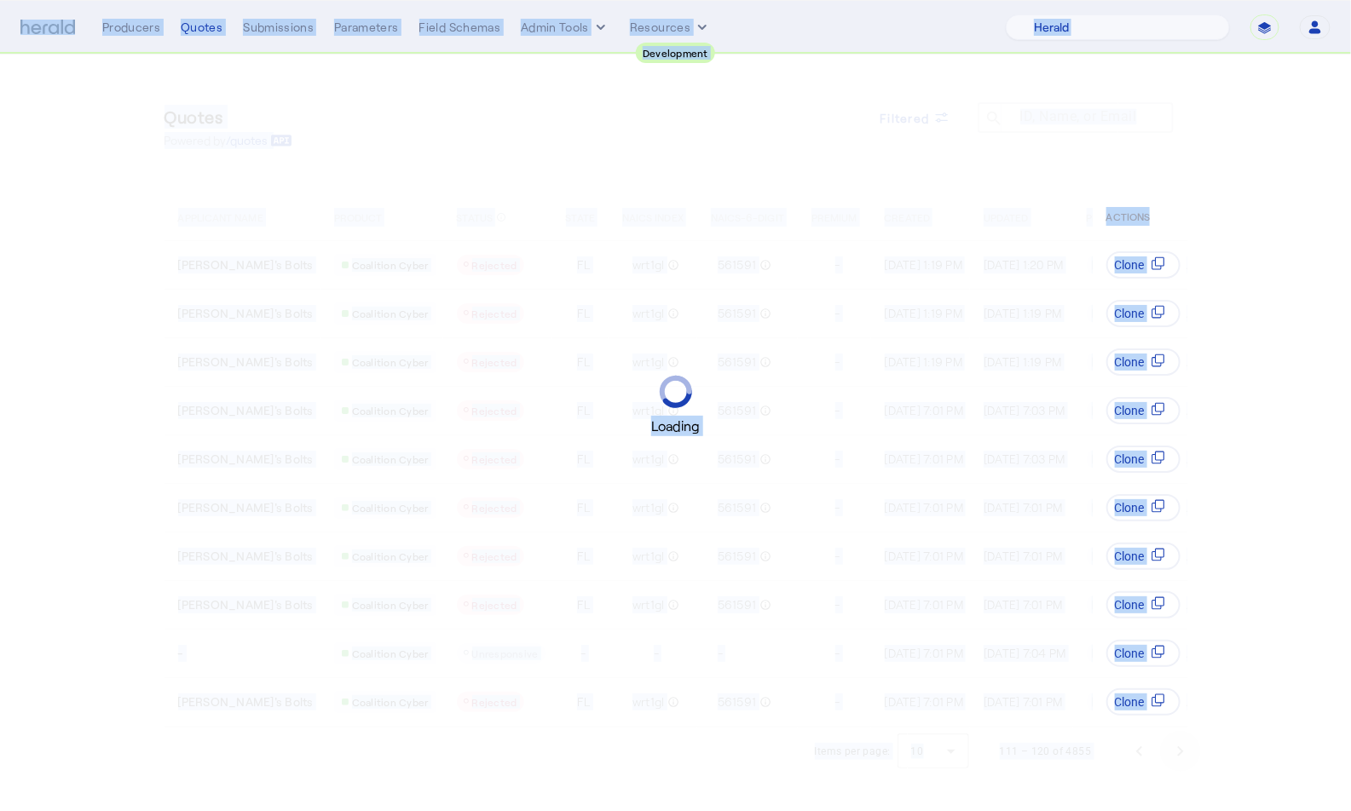
click at [1181, 731] on span "Next page" at bounding box center [1180, 751] width 41 height 41
click at [1181, 726] on div "Loading" at bounding box center [675, 405] width 1351 height 811
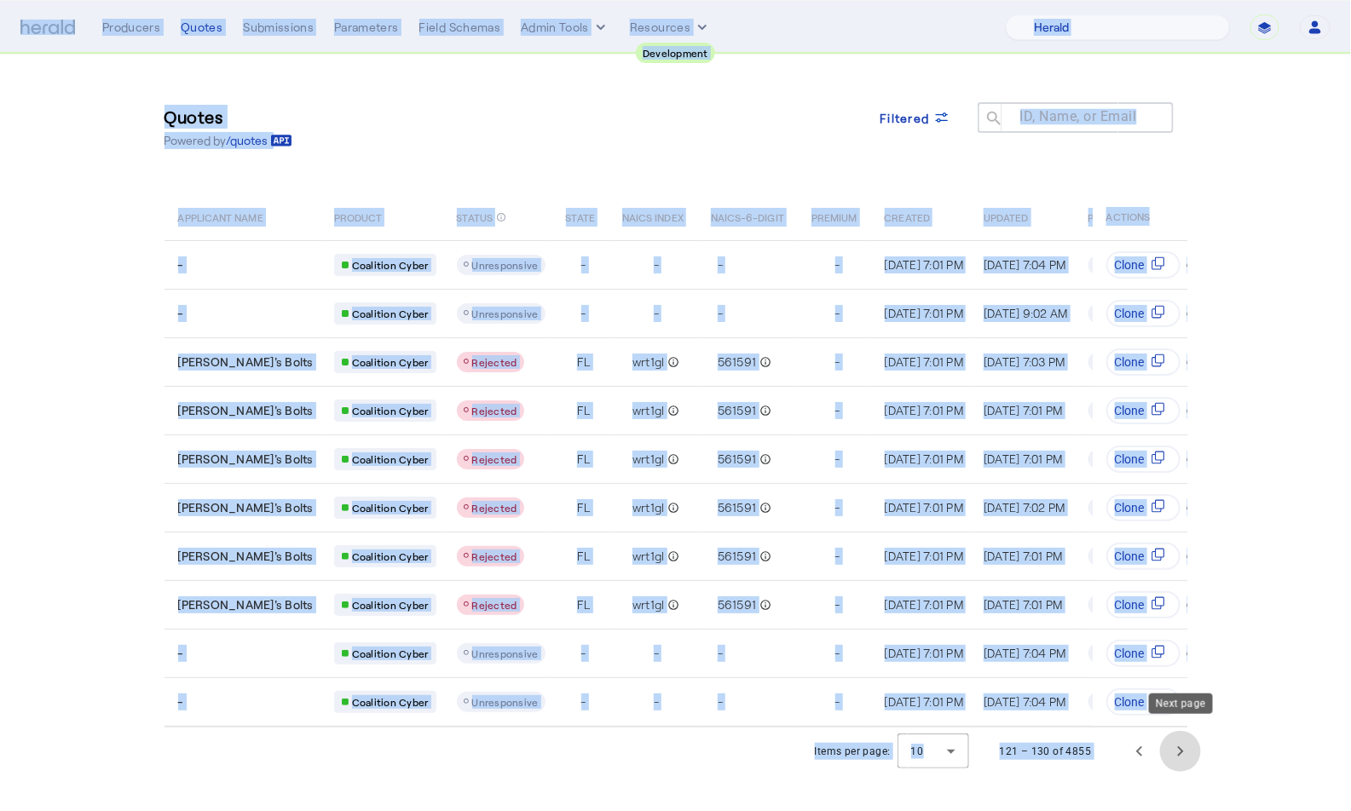
click at [1181, 731] on span "Next page" at bounding box center [1180, 751] width 41 height 41
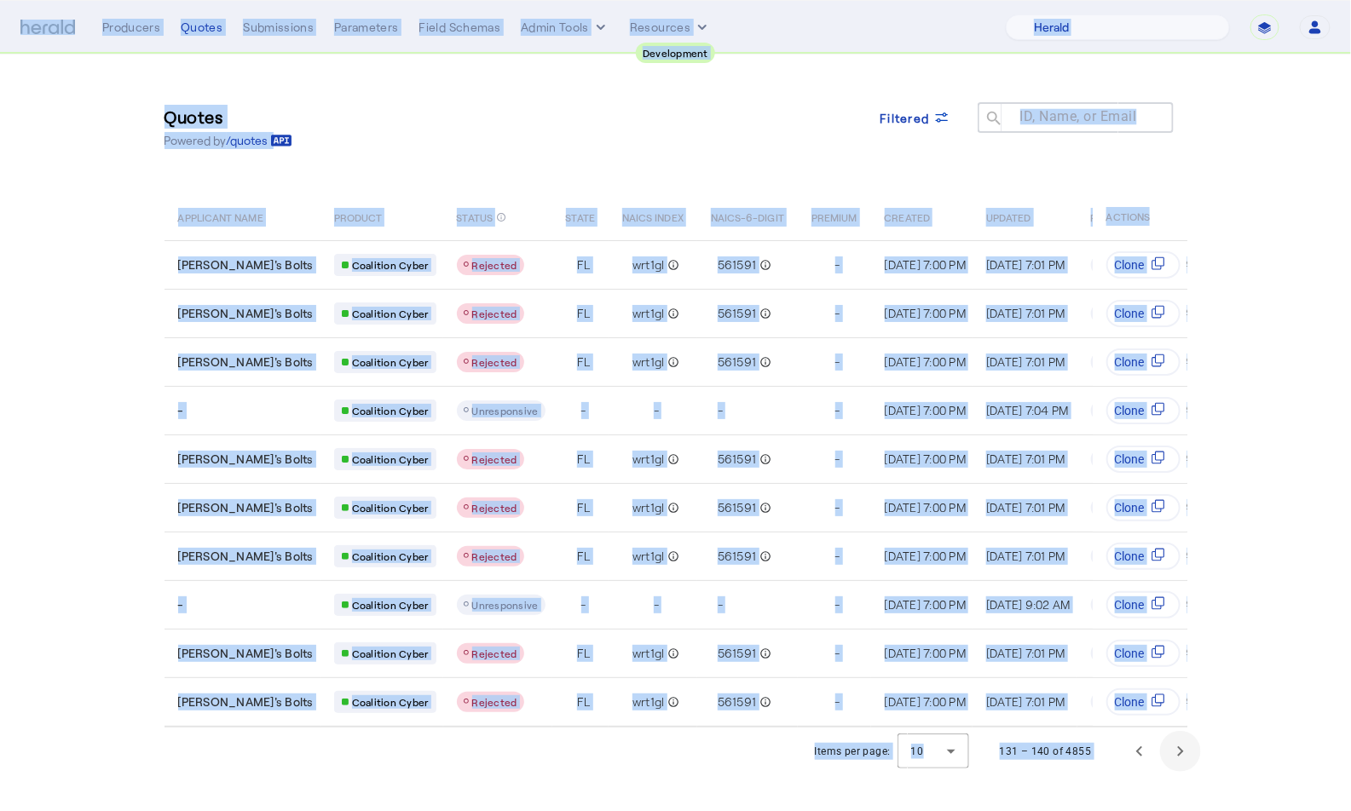
click at [1181, 731] on span "Next page" at bounding box center [1180, 751] width 41 height 41
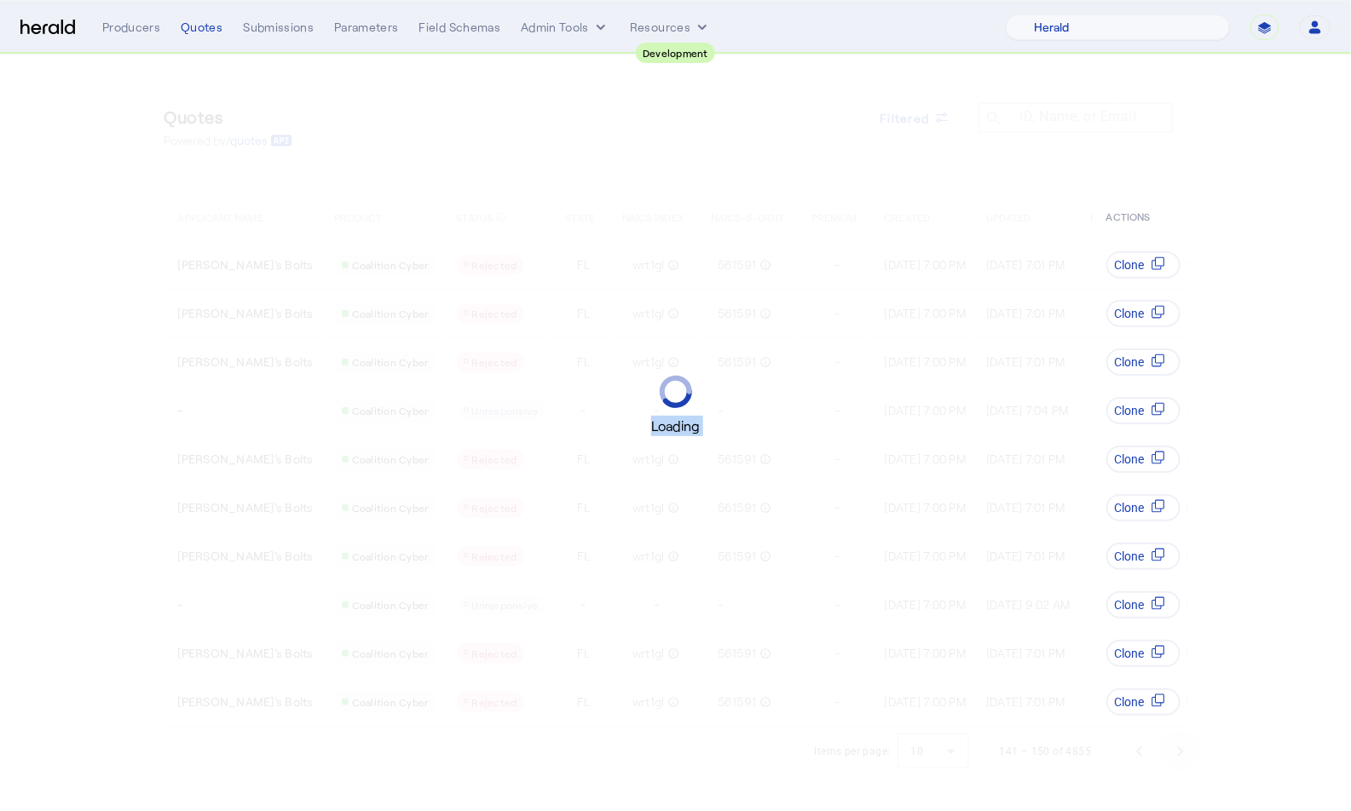
click at [1181, 726] on div "Loading" at bounding box center [675, 405] width 1351 height 811
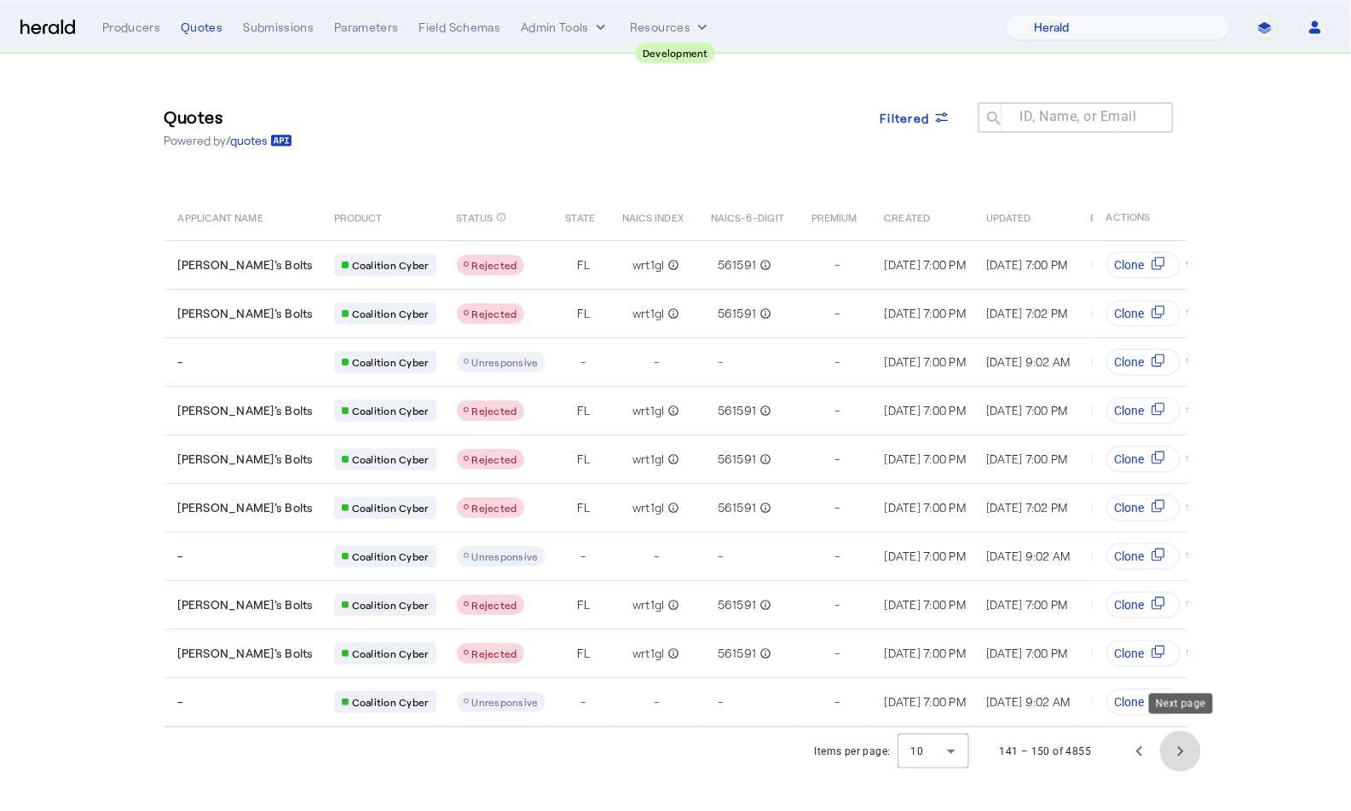
click at [1181, 731] on span "Next page" at bounding box center [1180, 751] width 41 height 41
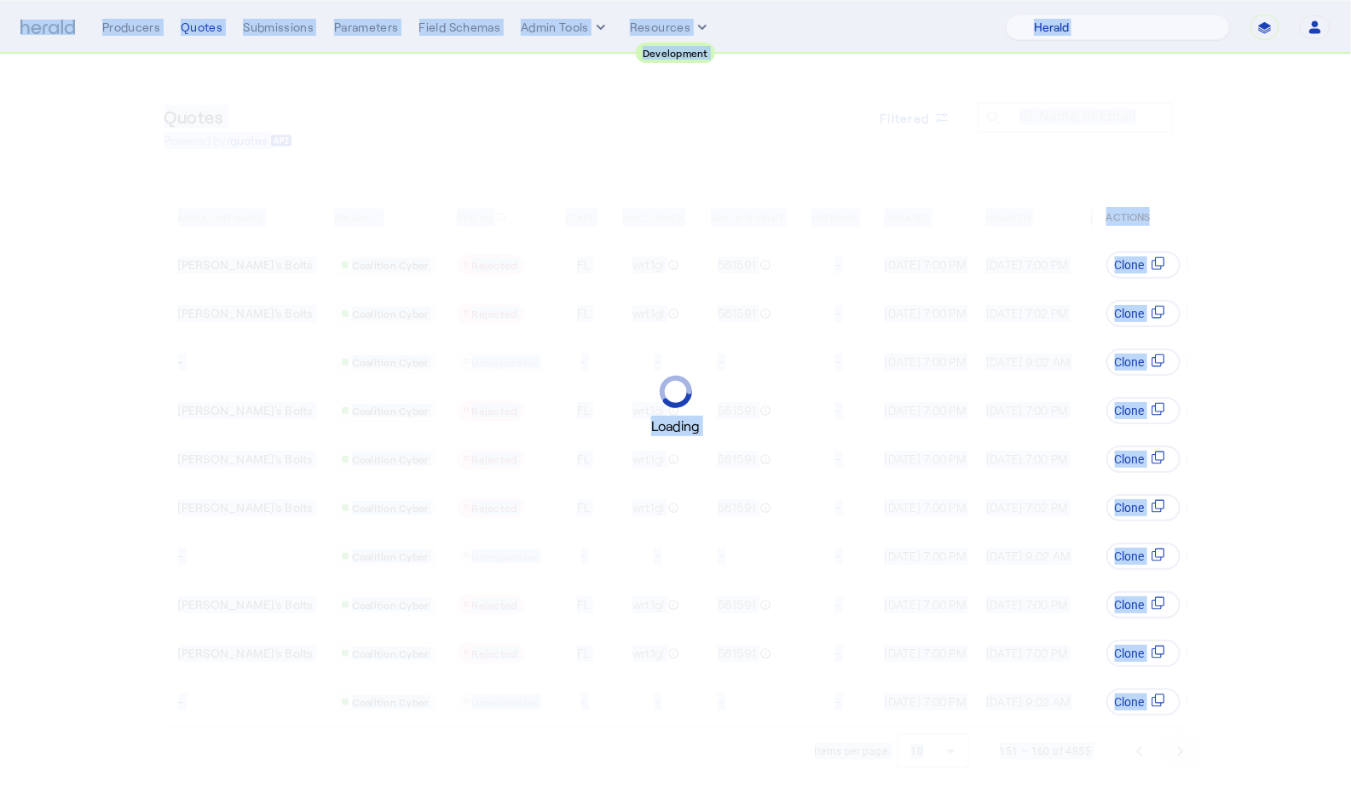
click at [1181, 726] on div "Loading" at bounding box center [675, 405] width 1351 height 811
click at [1181, 731] on span "Next page" at bounding box center [1180, 751] width 41 height 41
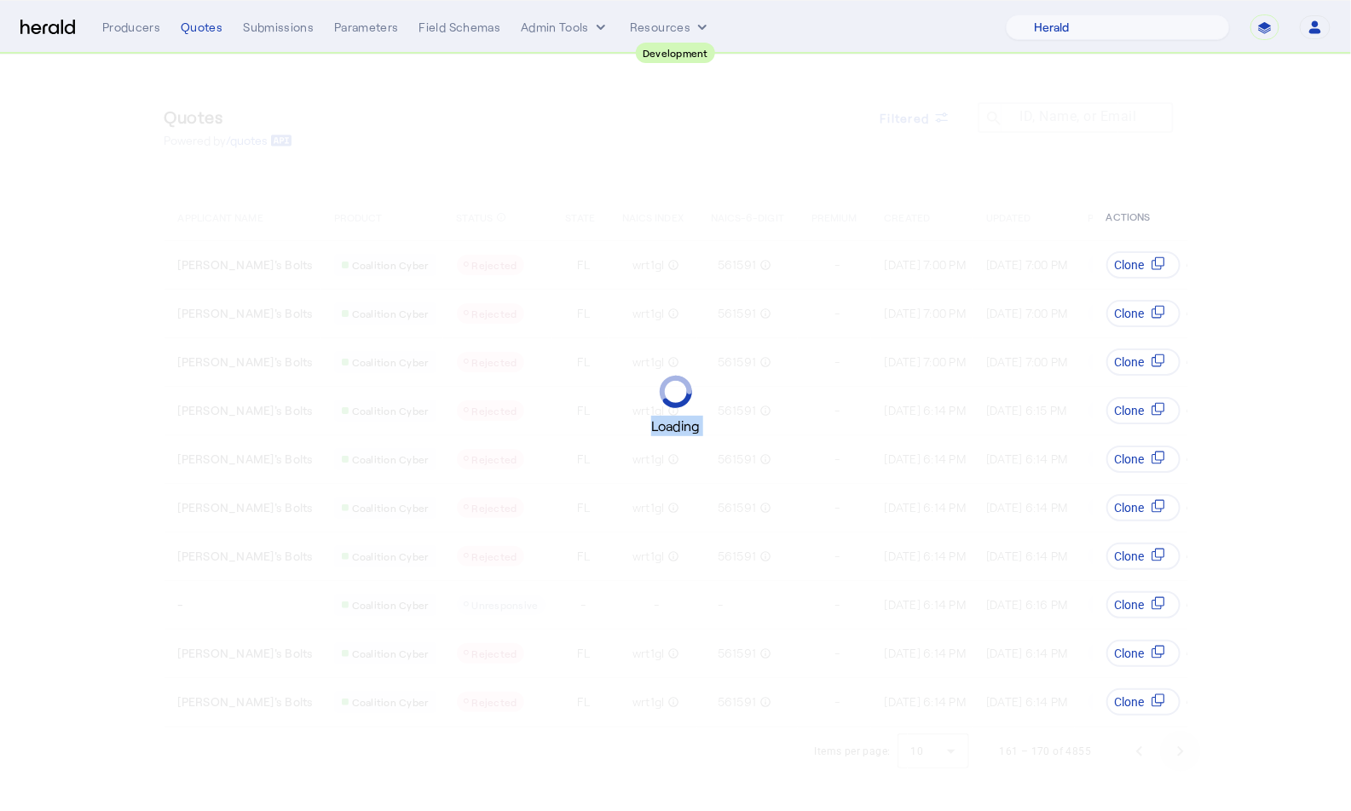
click at [1181, 726] on div "Loading" at bounding box center [675, 405] width 1351 height 811
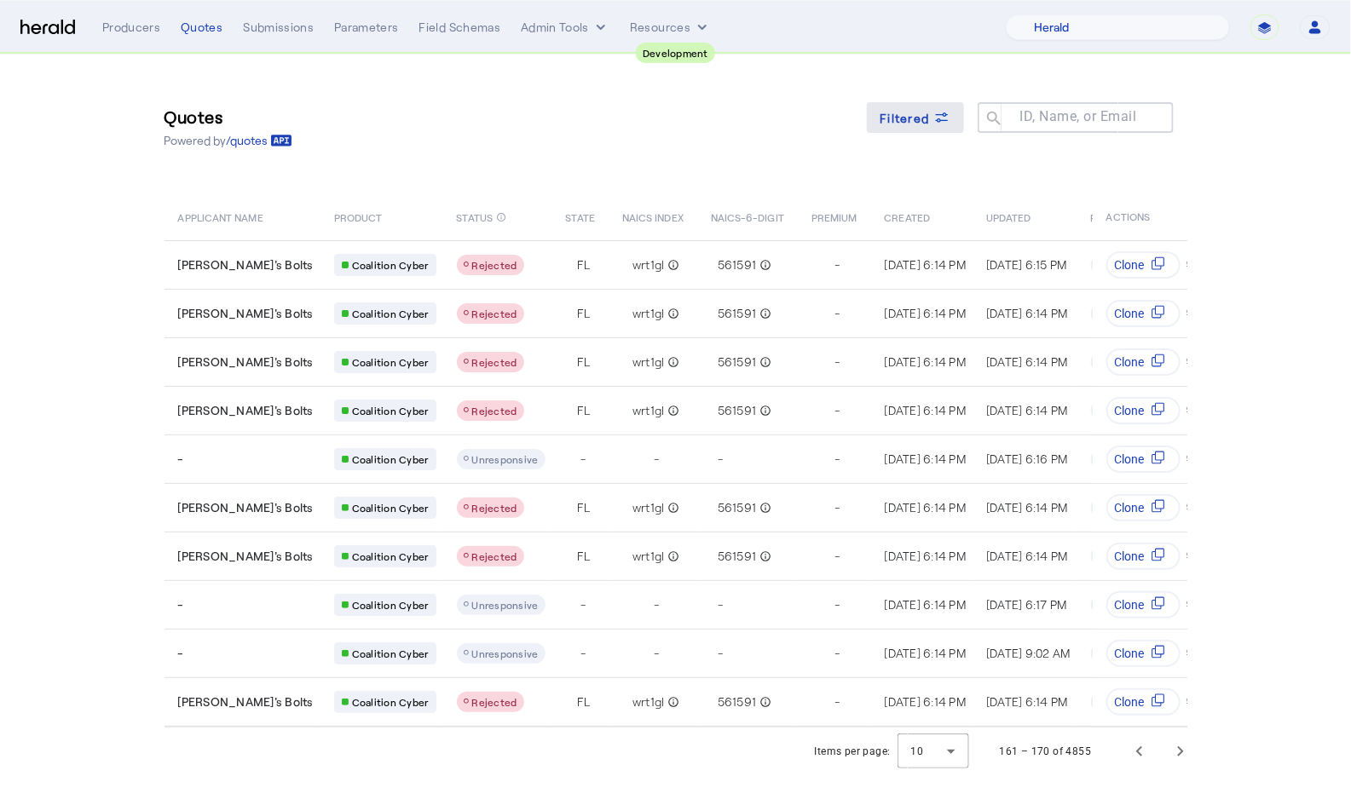
click at [884, 125] on span "Filtered" at bounding box center [904, 118] width 49 height 18
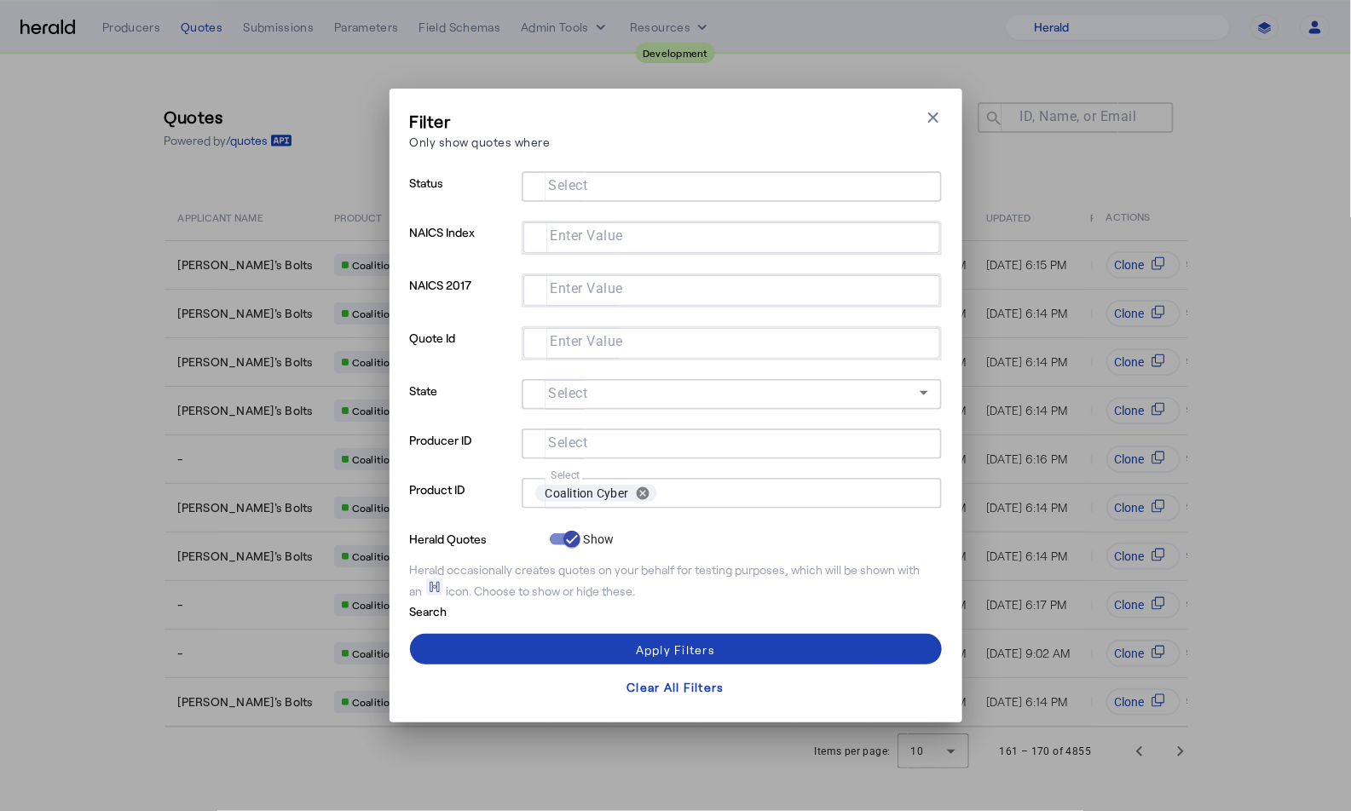
click at [694, 199] on div at bounding box center [731, 186] width 393 height 31
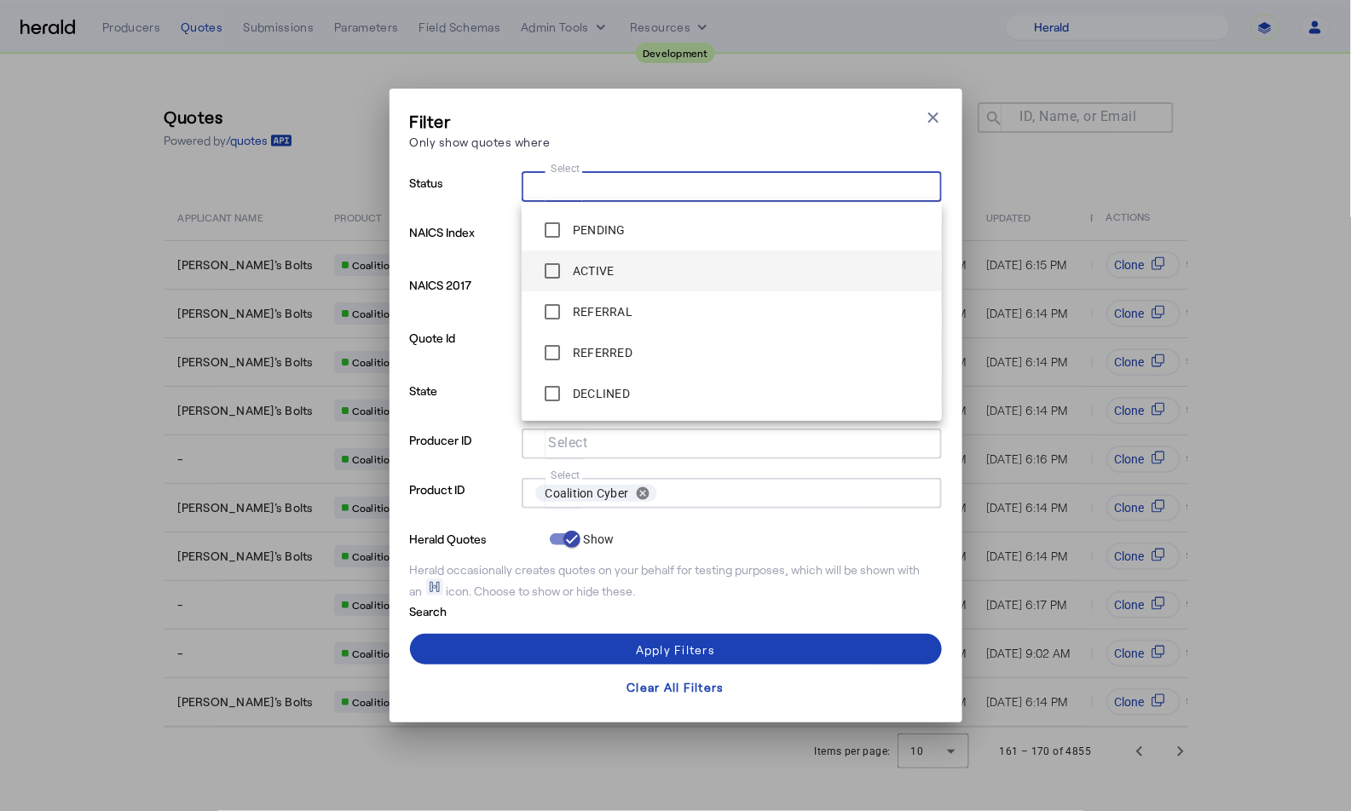
click at [641, 270] on span "ACTIVE" at bounding box center [731, 271] width 393 height 34
click at [734, 663] on span at bounding box center [676, 649] width 532 height 41
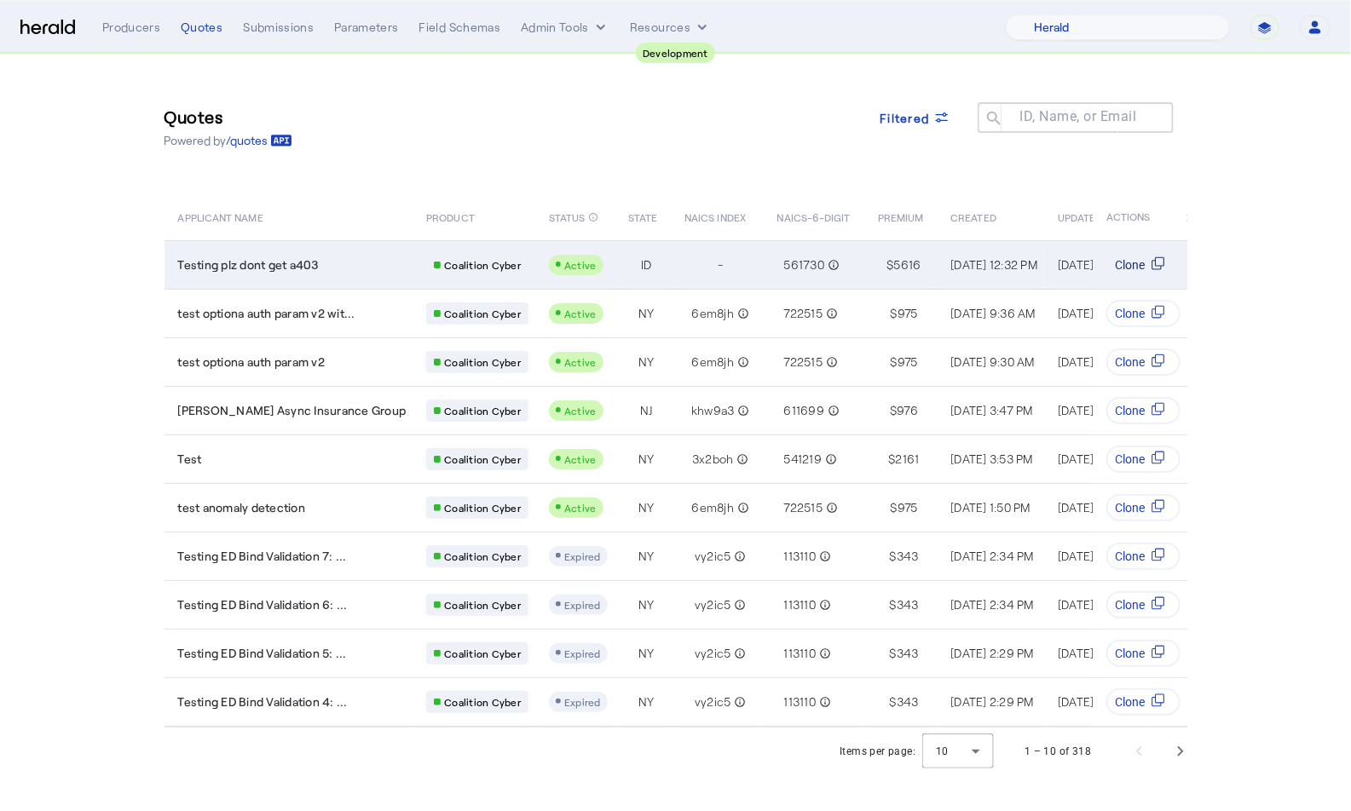
click at [1151, 262] on icon "Table view of all quotes submitted by your platform" at bounding box center [1158, 263] width 14 height 14
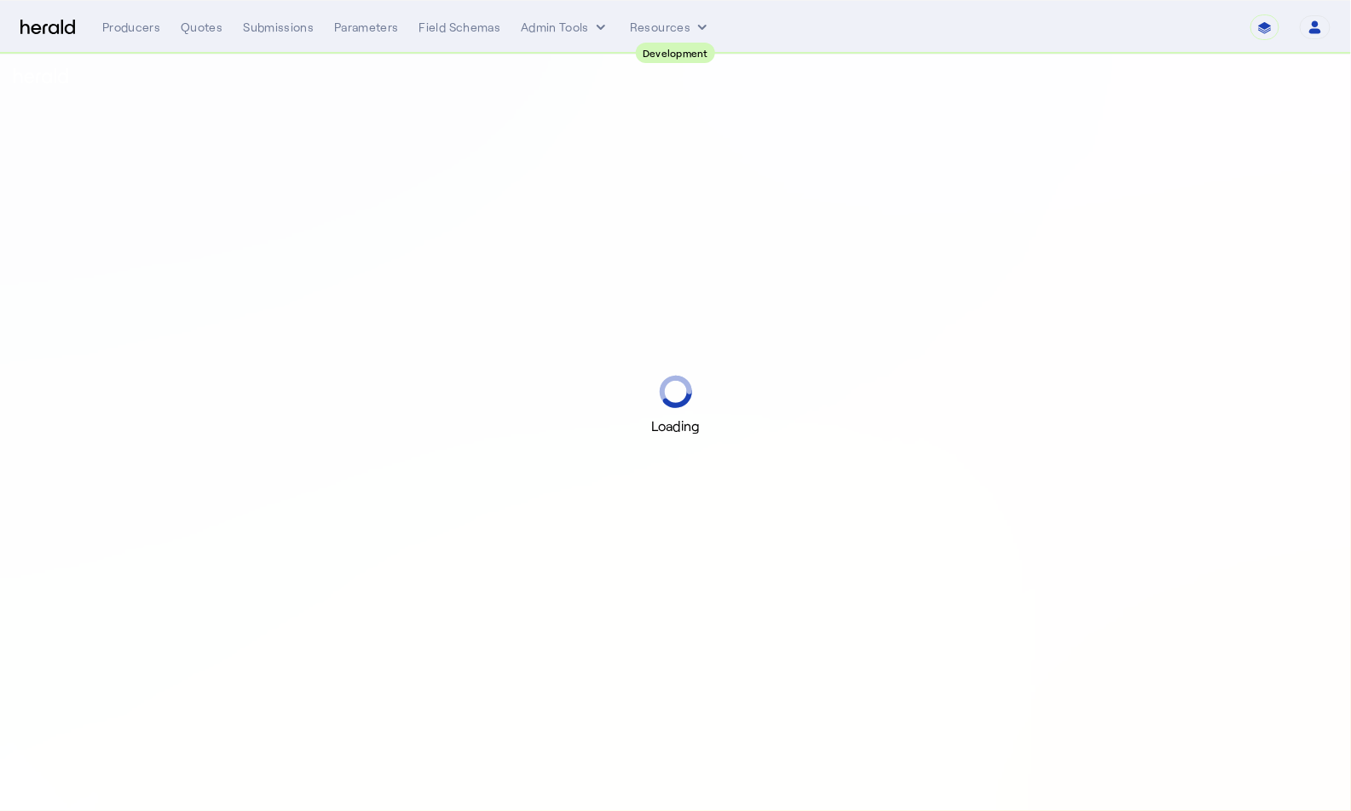
select select "pfm_2v8p_herald_api"
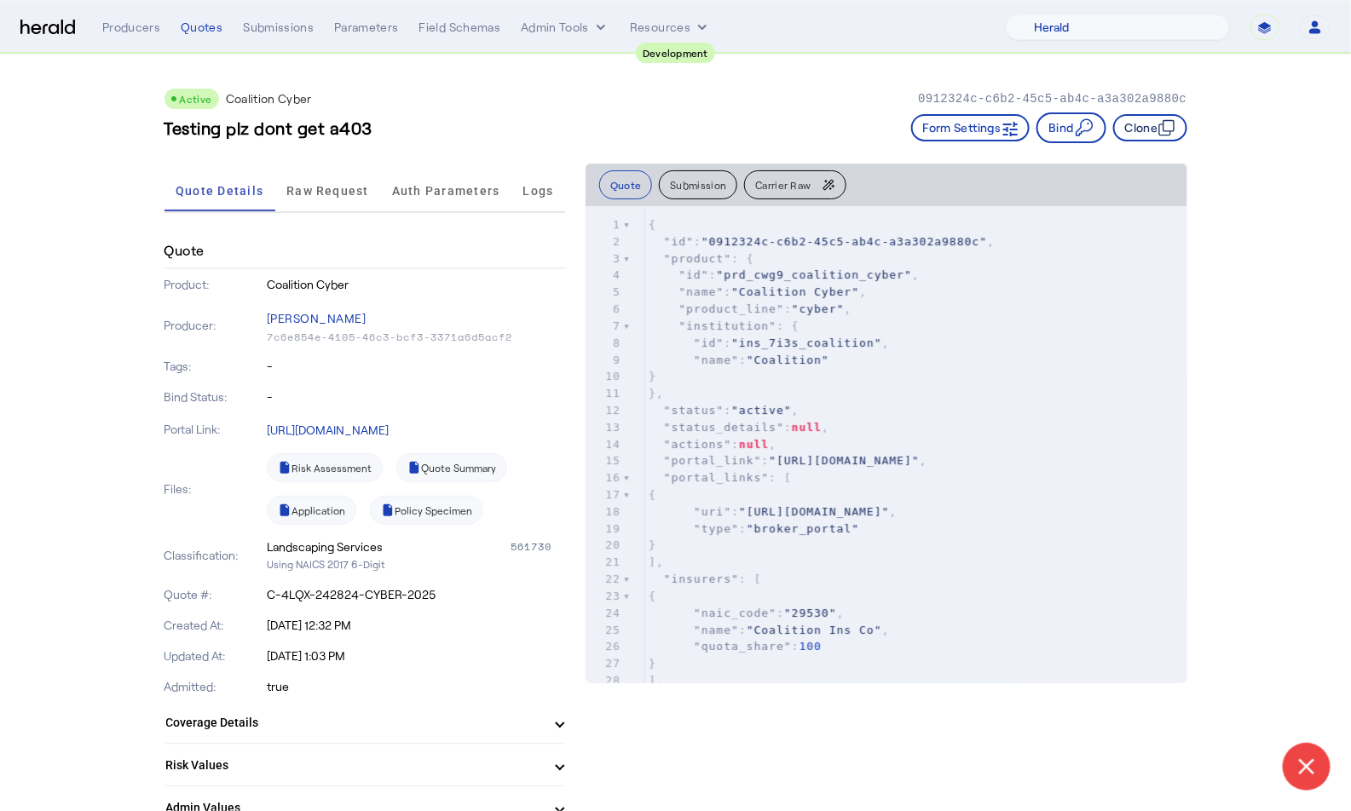
click at [1150, 131] on button "Clone" at bounding box center [1150, 127] width 74 height 27
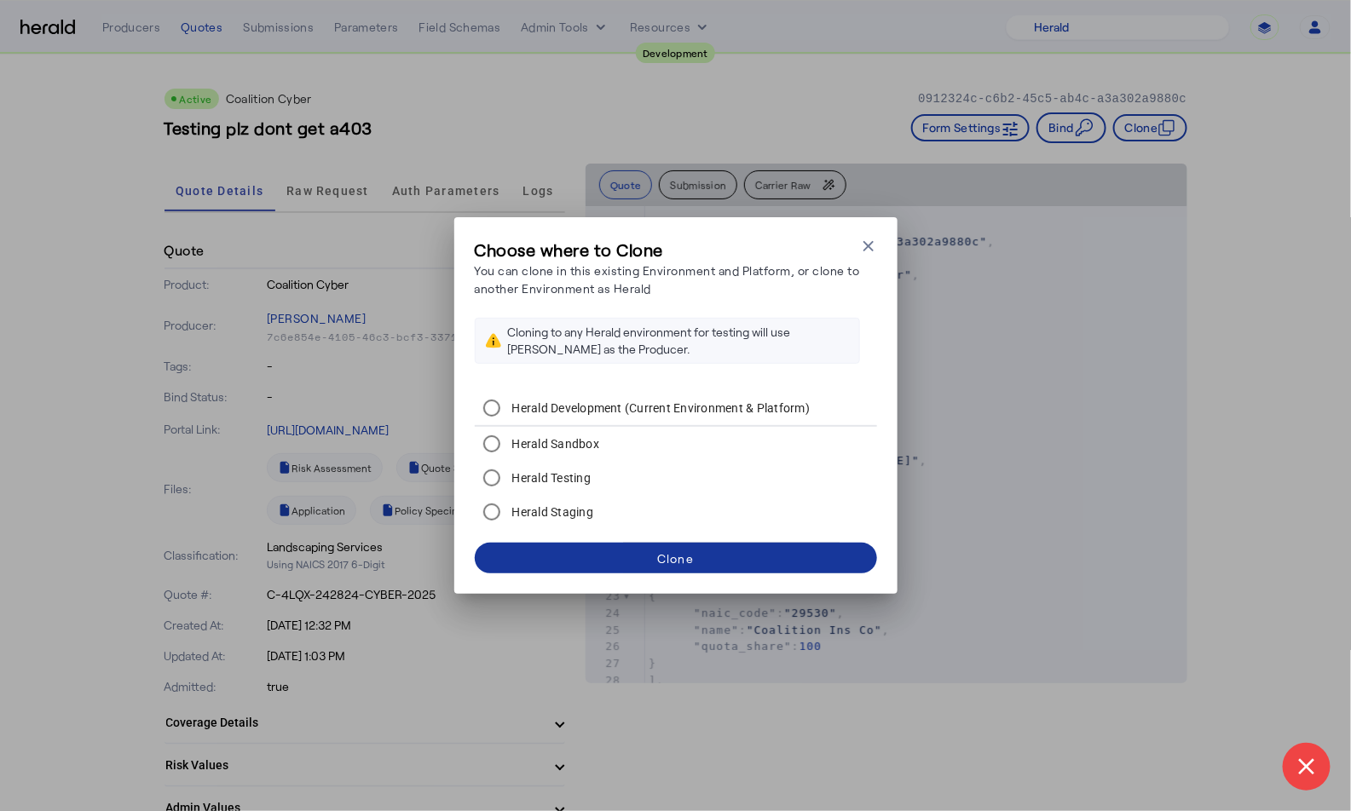
click at [642, 552] on span at bounding box center [676, 558] width 402 height 41
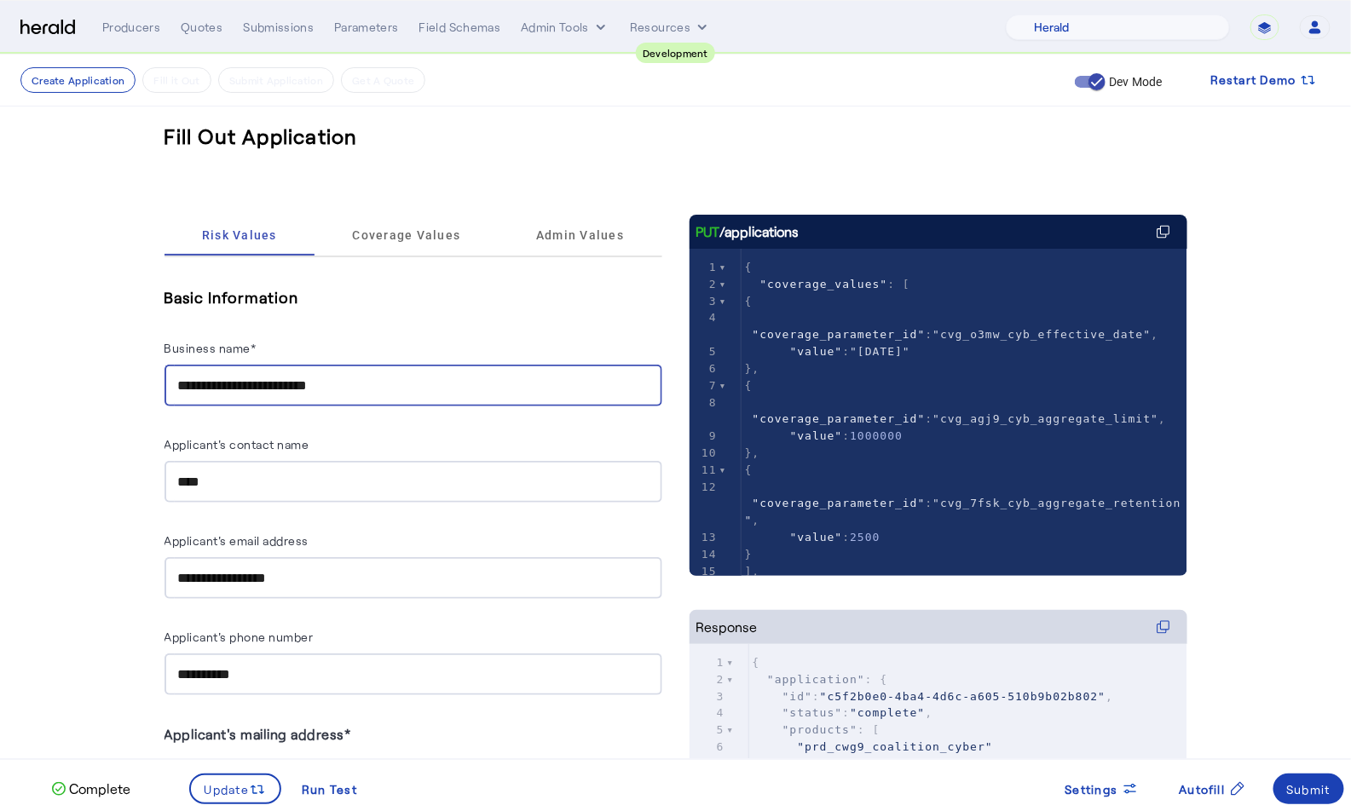
drag, startPoint x: 304, startPoint y: 378, endPoint x: 123, endPoint y: 369, distance: 181.7
type input "*******"
click at [229, 797] on span "Update" at bounding box center [227, 790] width 45 height 18
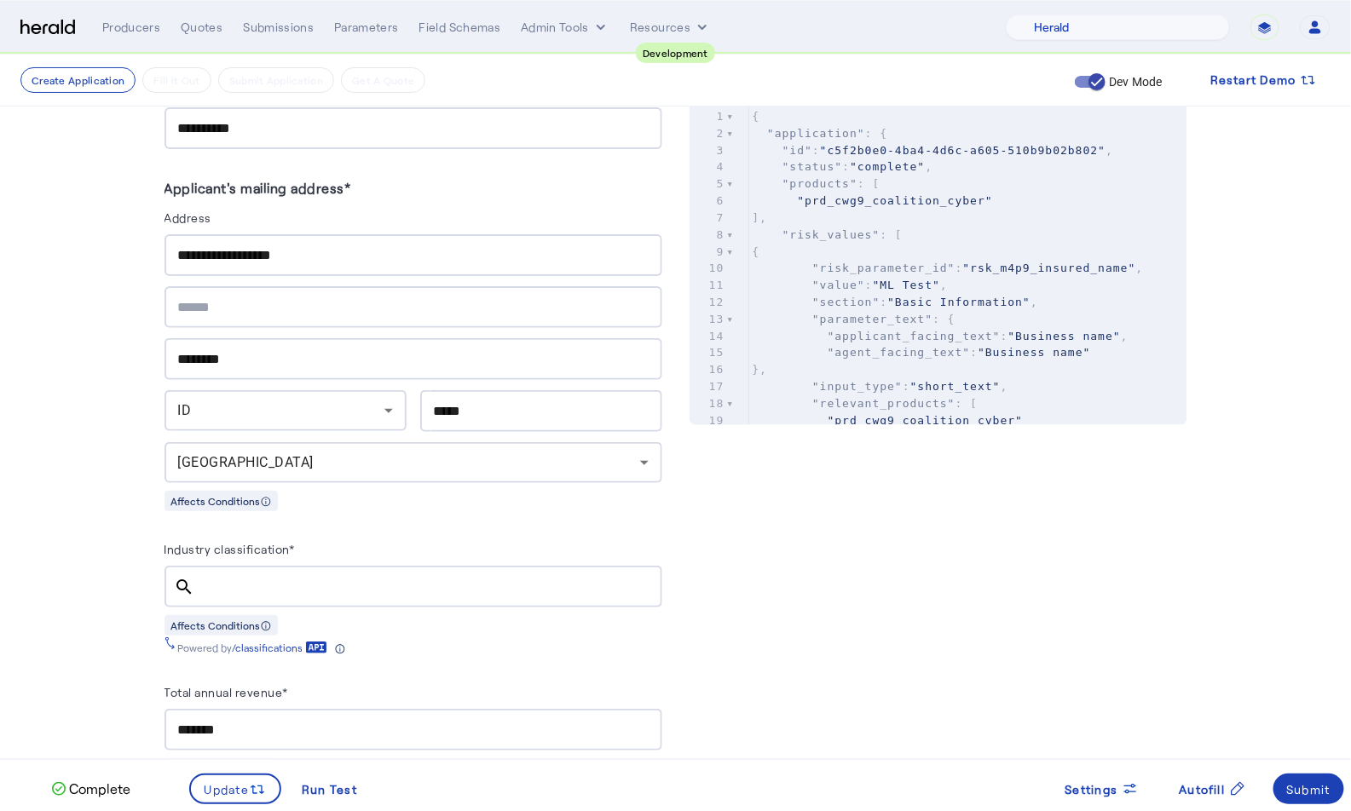
scroll to position [550, 0]
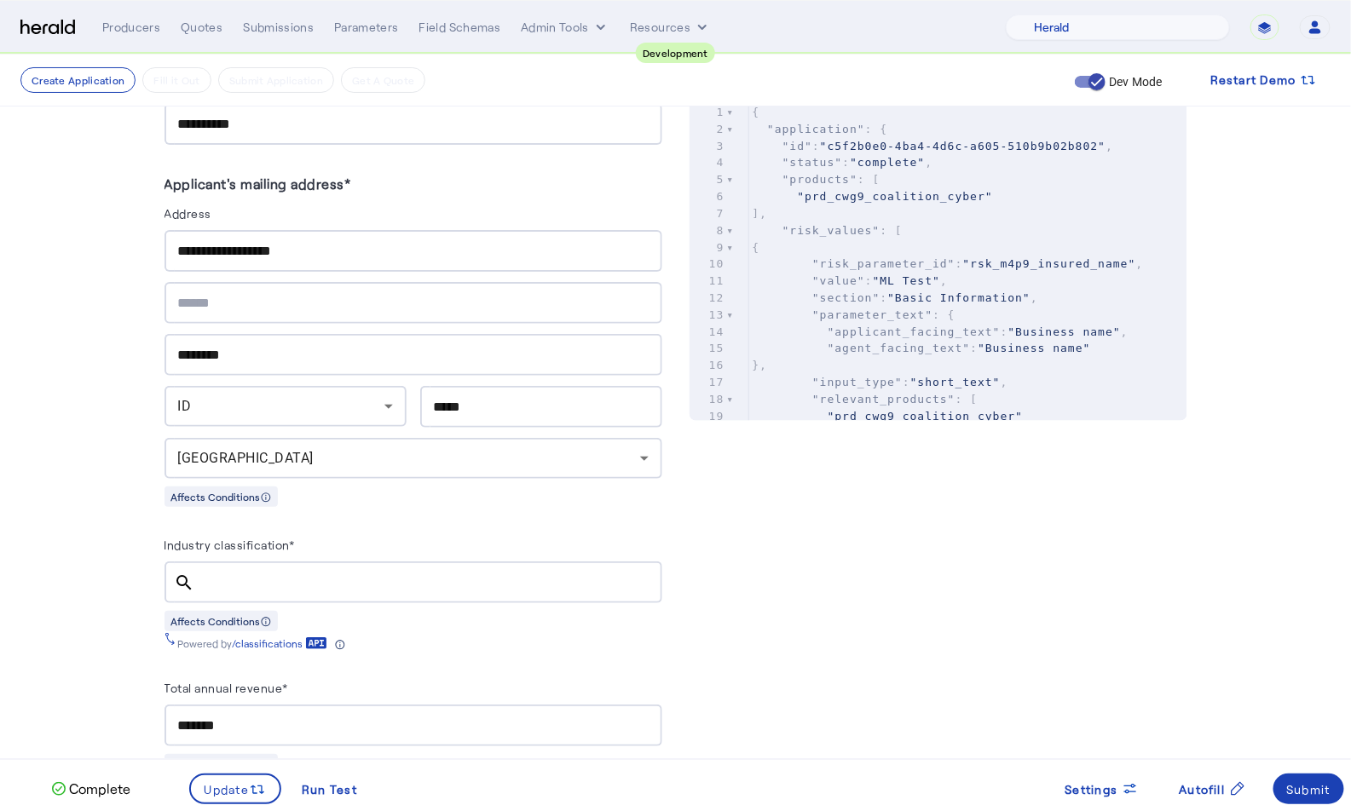
click at [289, 573] on input "Industry classification*" at bounding box center [429, 583] width 440 height 20
paste input "******"
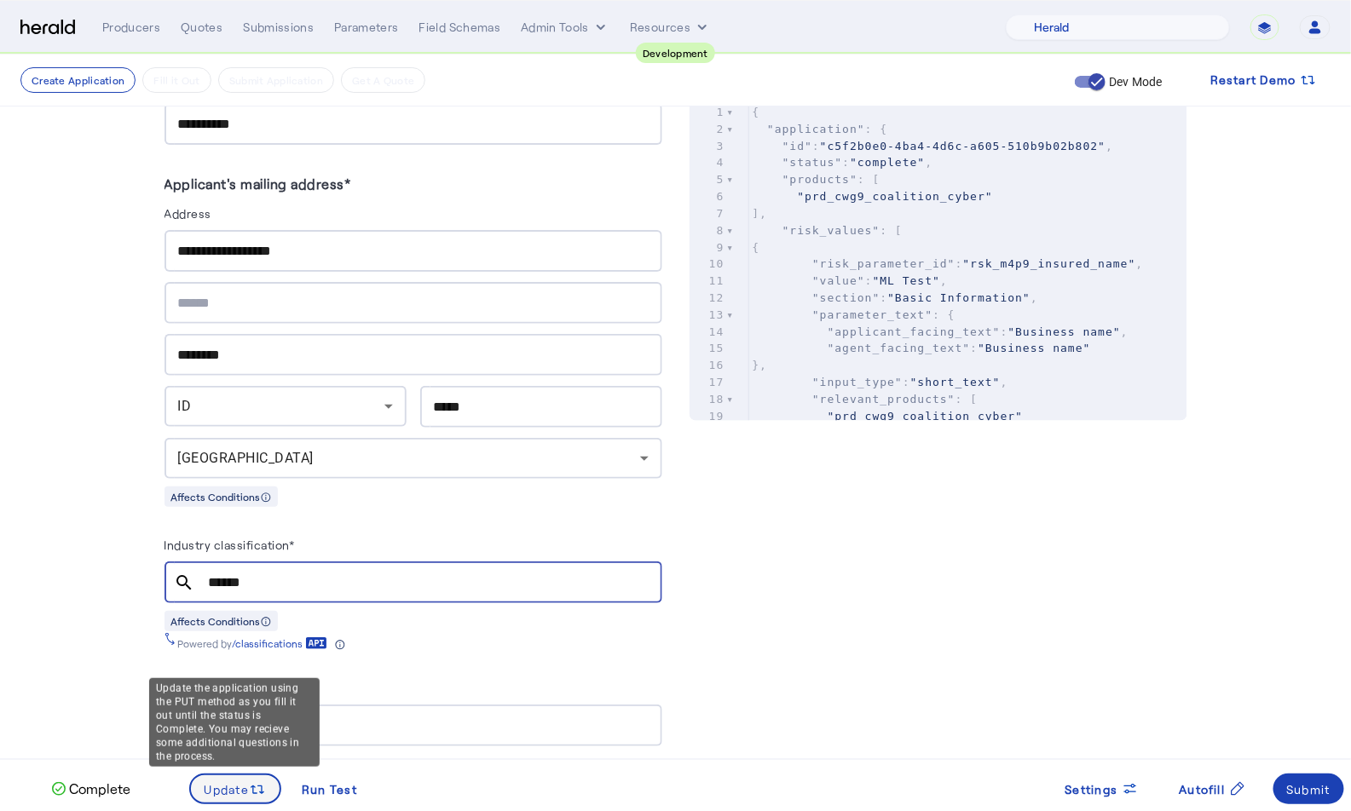
type input "******"
click at [249, 781] on svg-icon at bounding box center [257, 789] width 17 height 19
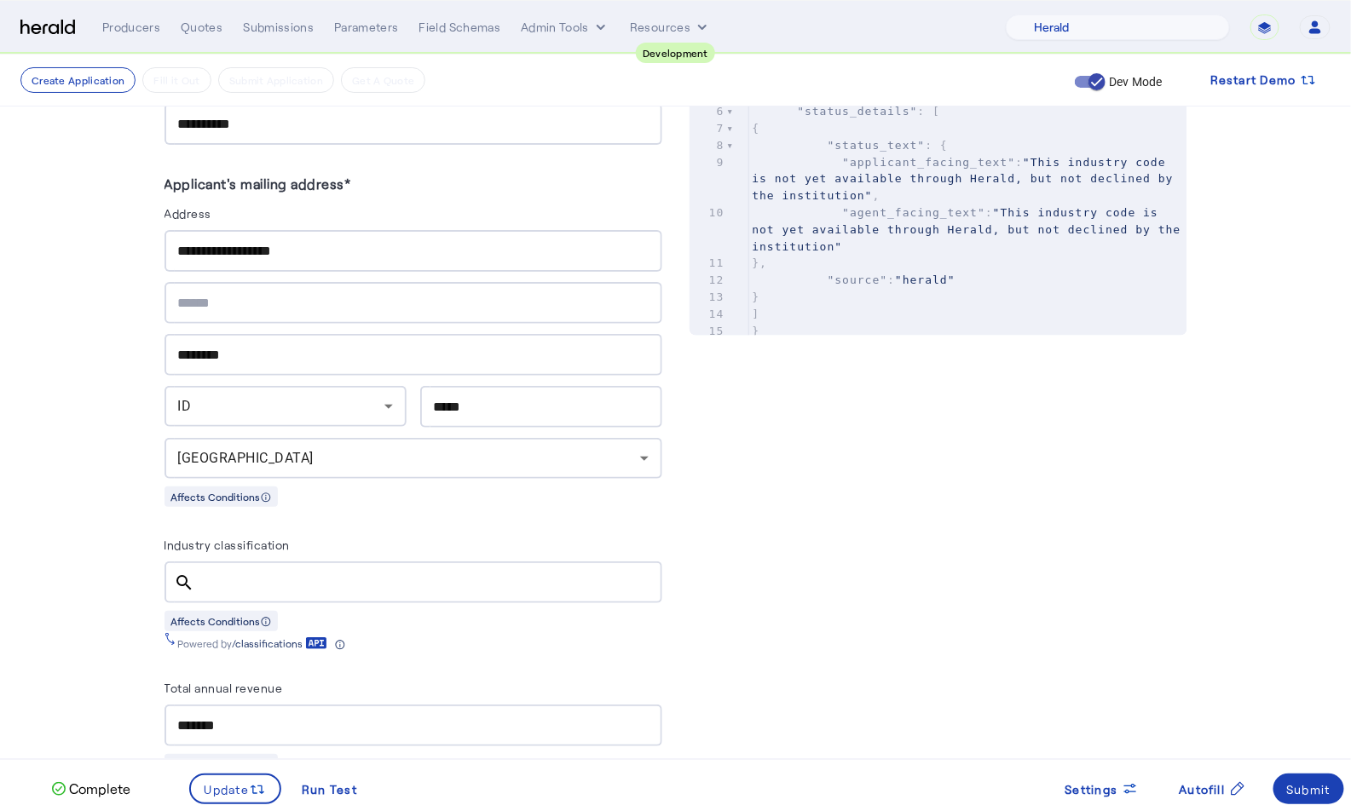
scroll to position [0, 0]
